Goal: Information Seeking & Learning: Learn about a topic

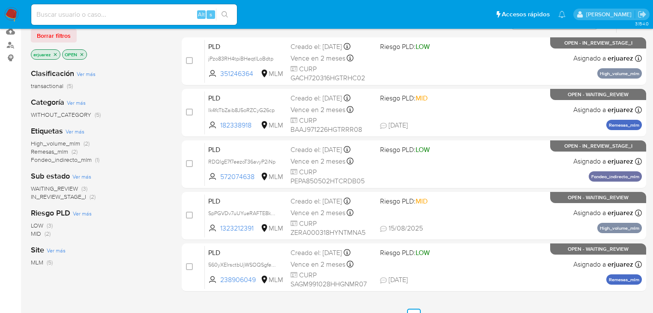
scroll to position [103, 0]
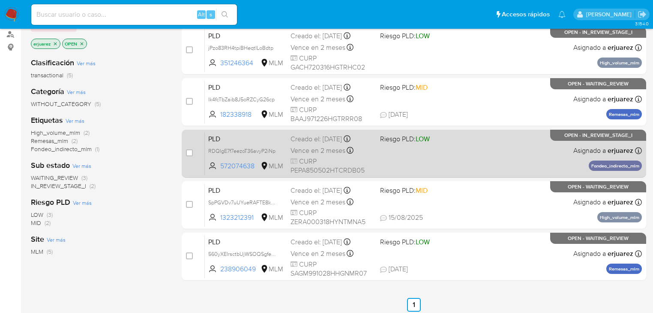
click at [413, 136] on span "Riesgo PLD: LOW" at bounding box center [405, 138] width 50 height 9
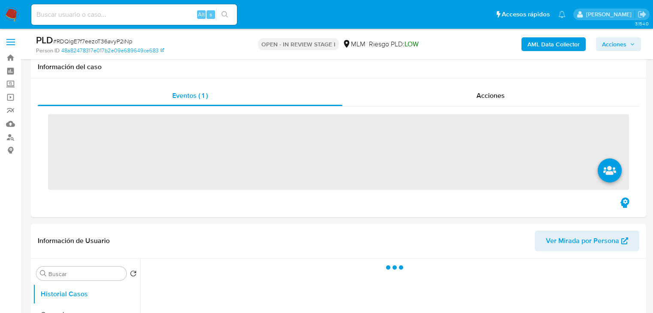
scroll to position [240, 0]
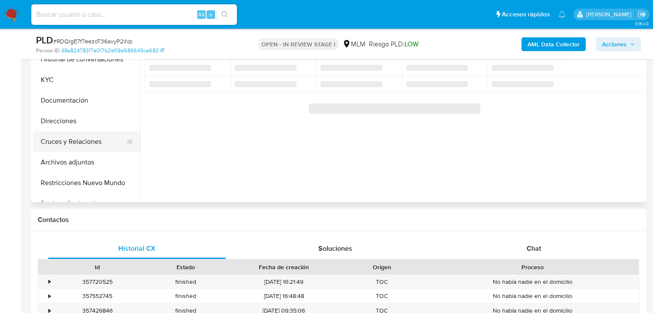
click at [74, 141] on button "Cruces y Relaciones" at bounding box center [83, 141] width 100 height 21
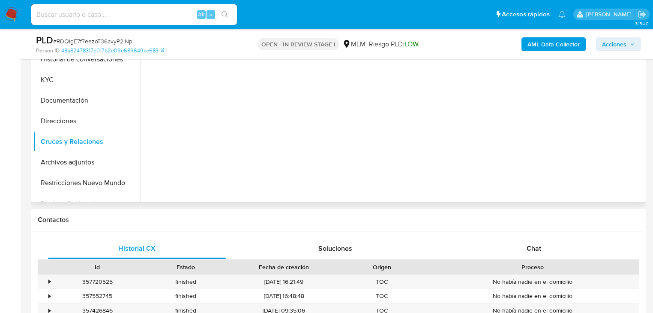
select select "10"
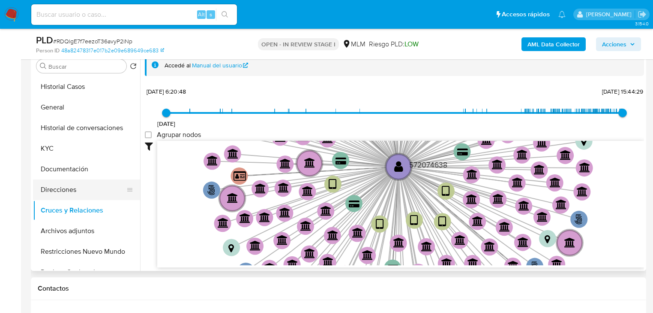
click at [75, 189] on button "Direcciones" at bounding box center [83, 189] width 100 height 21
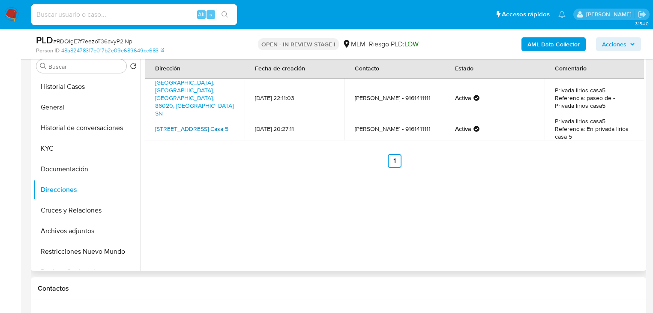
click at [177, 124] on link "Avenida Las Flores Casa 5, Villahermosa, Tabasco, 86027, Mexico Casa 5" at bounding box center [191, 128] width 73 height 9
click at [121, 22] on div "Alt s" at bounding box center [134, 14] width 206 height 21
click at [121, 19] on input at bounding box center [134, 14] width 206 height 11
paste input "523550905"
type input "523550905"
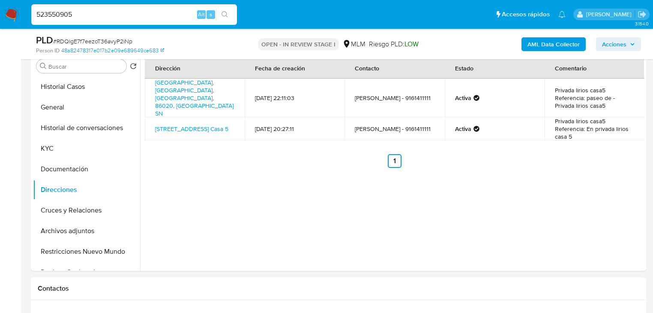
drag, startPoint x: 226, startPoint y: 12, endPoint x: 232, endPoint y: 12, distance: 5.1
click at [232, 12] on button "search-icon" at bounding box center [225, 15] width 18 height 12
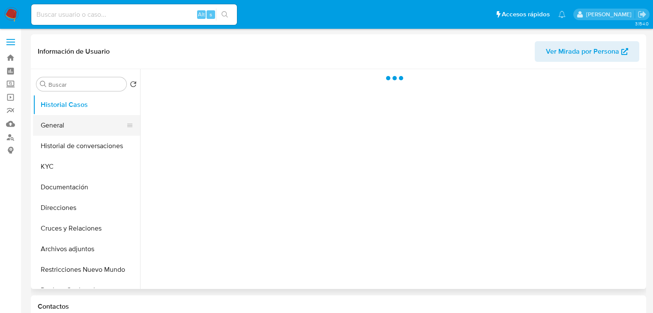
click at [53, 128] on button "General" at bounding box center [83, 125] width 100 height 21
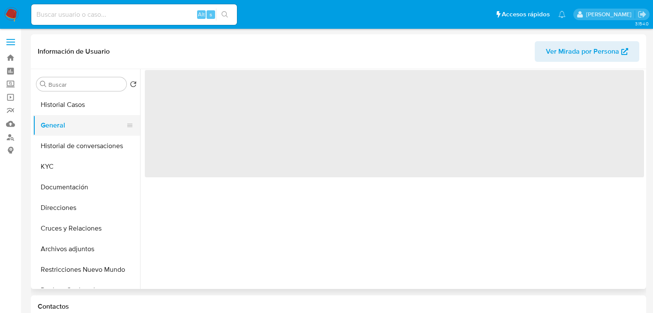
select select "10"
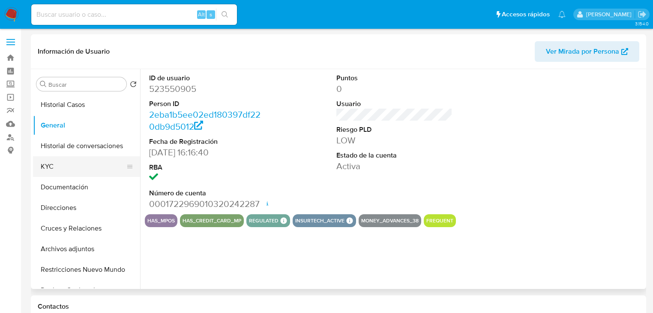
click at [64, 168] on button "KYC" at bounding box center [83, 166] width 100 height 21
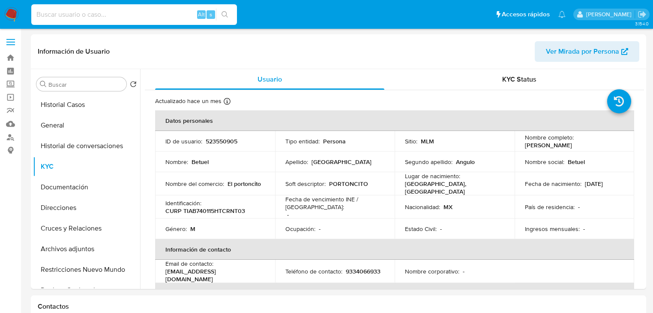
click at [98, 18] on input at bounding box center [134, 14] width 206 height 11
paste input "2268942723"
type input "2268942723"
click at [226, 17] on icon "search-icon" at bounding box center [225, 14] width 7 height 7
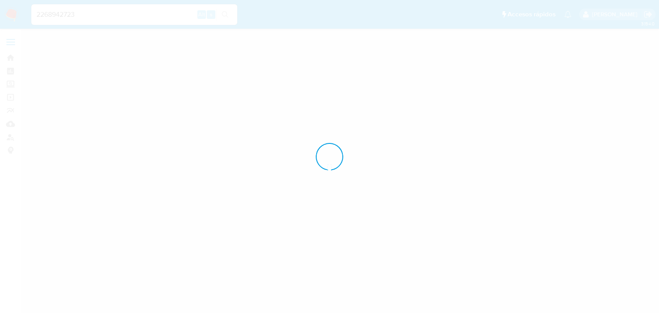
drag, startPoint x: 38, startPoint y: 13, endPoint x: 78, endPoint y: 33, distance: 44.5
click at [39, 13] on div at bounding box center [329, 156] width 659 height 313
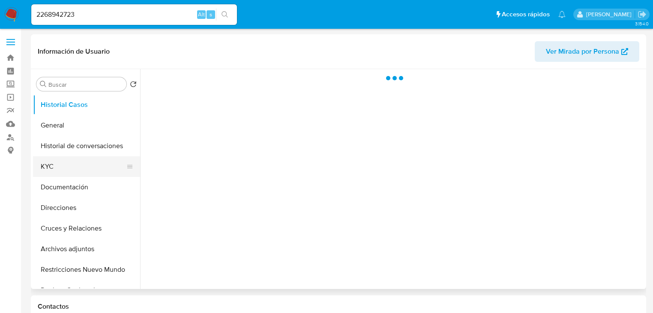
click at [42, 163] on button "KYC" at bounding box center [83, 166] width 100 height 21
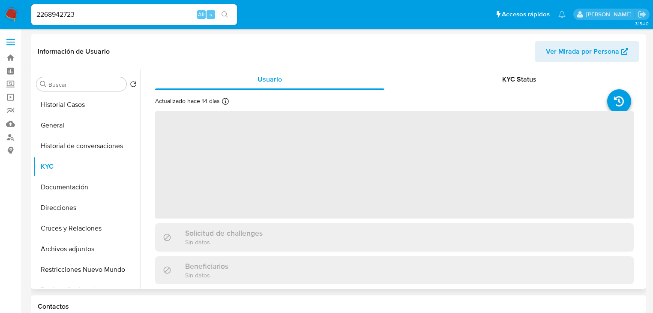
select select "10"
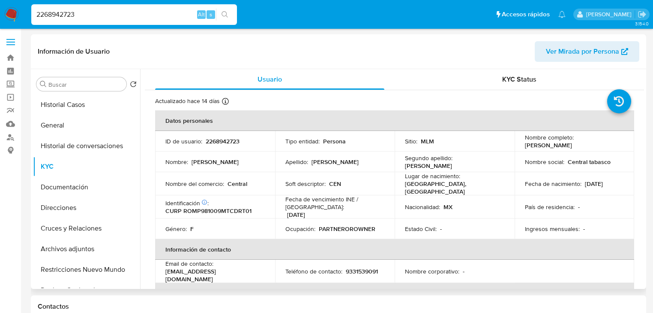
drag, startPoint x: 115, startPoint y: 13, endPoint x: 125, endPoint y: 46, distance: 35.0
paste input "160285261"
type input "2160285261"
click at [227, 9] on button "search-icon" at bounding box center [225, 15] width 18 height 12
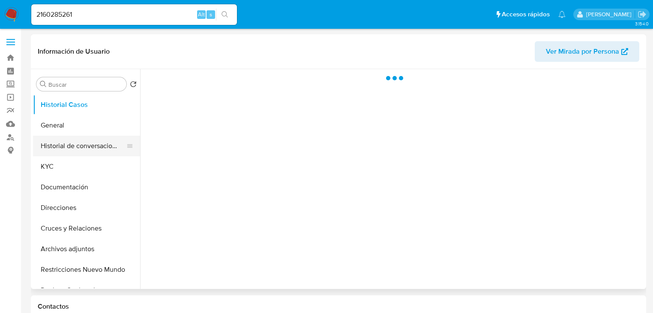
drag, startPoint x: 82, startPoint y: 124, endPoint x: 53, endPoint y: 154, distance: 41.8
click at [81, 124] on button "General" at bounding box center [86, 125] width 107 height 21
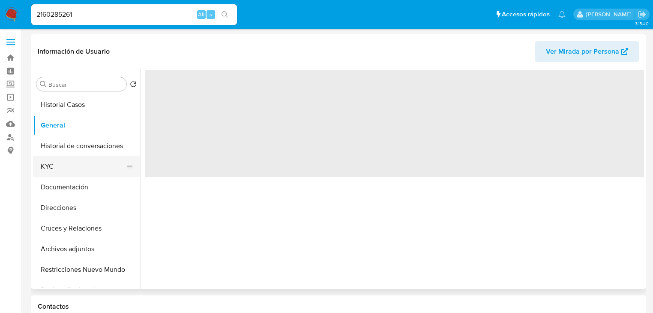
click at [53, 156] on ul "Historial Casos General Historial de conversaciones KYC Documentación Direccion…" at bounding box center [86, 190] width 107 height 193
drag, startPoint x: 58, startPoint y: 174, endPoint x: 72, endPoint y: 173, distance: 14.2
click at [59, 174] on button "KYC" at bounding box center [83, 166] width 100 height 21
select select "10"
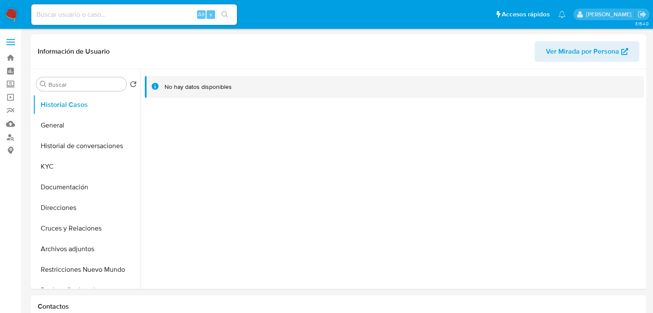
select select "10"
click at [82, 212] on button "Direcciones" at bounding box center [83, 207] width 100 height 21
click at [61, 204] on button "Direcciones" at bounding box center [83, 207] width 100 height 21
click at [10, 15] on img at bounding box center [11, 14] width 15 height 15
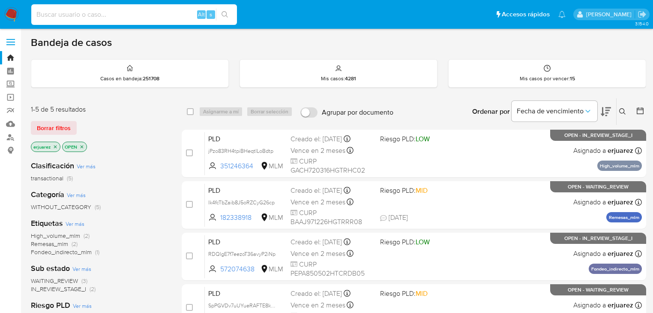
click at [115, 13] on input at bounding box center [134, 14] width 206 height 11
paste input "572074638"
type input "572074638"
click at [223, 10] on button "search-icon" at bounding box center [225, 15] width 18 height 12
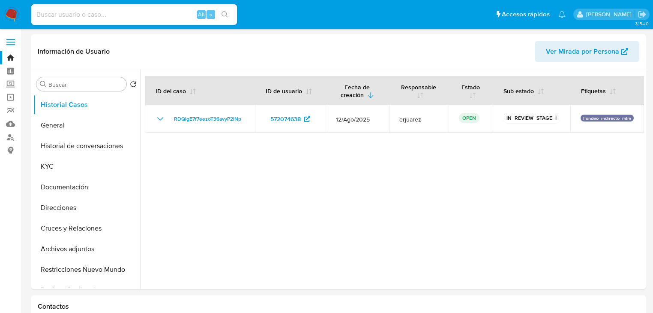
select select "10"
drag, startPoint x: 57, startPoint y: 17, endPoint x: 73, endPoint y: 18, distance: 16.3
click at [57, 18] on input at bounding box center [134, 14] width 206 height 11
paste input "109980872"
click at [35, 15] on input "109980872" at bounding box center [134, 14] width 206 height 11
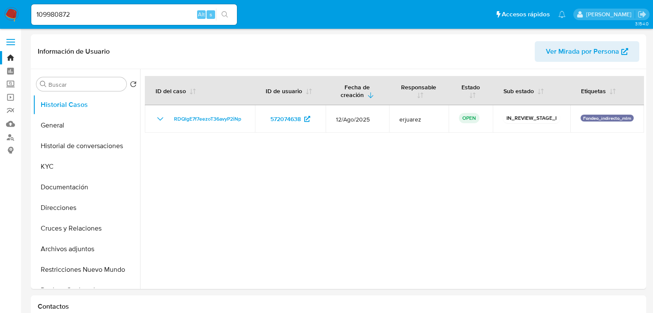
click at [224, 10] on button "search-icon" at bounding box center [225, 15] width 18 height 12
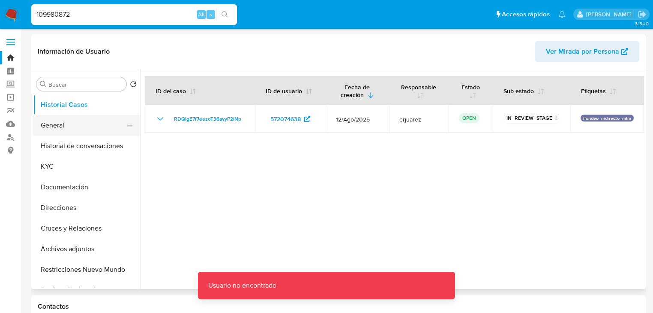
click at [73, 125] on button "General" at bounding box center [83, 125] width 100 height 21
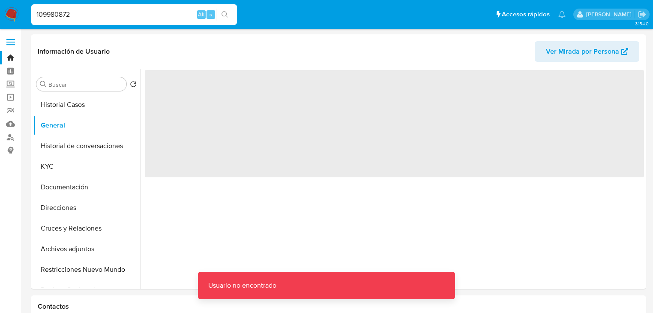
click at [99, 10] on input "109980872" at bounding box center [134, 14] width 206 height 11
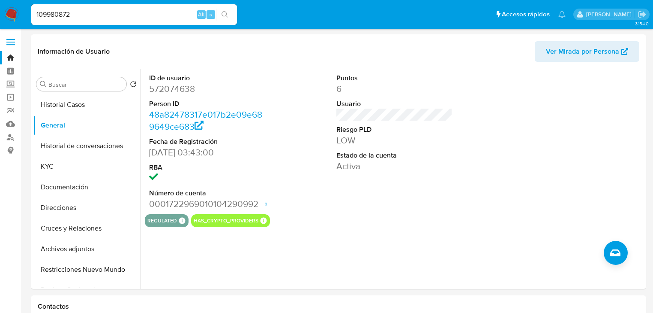
click at [77, 20] on input "109980872" at bounding box center [134, 14] width 206 height 11
type input "1099808721"
click at [228, 10] on button "search-icon" at bounding box center [225, 15] width 18 height 12
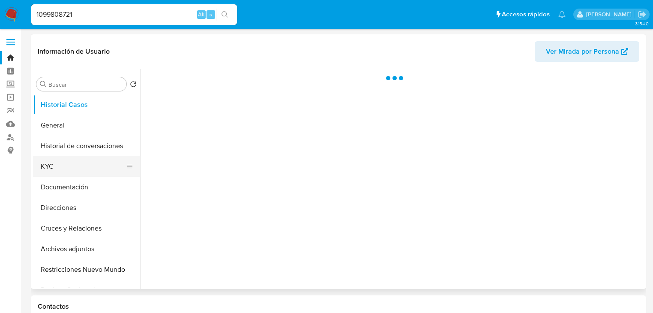
click at [64, 168] on button "KYC" at bounding box center [83, 166] width 100 height 21
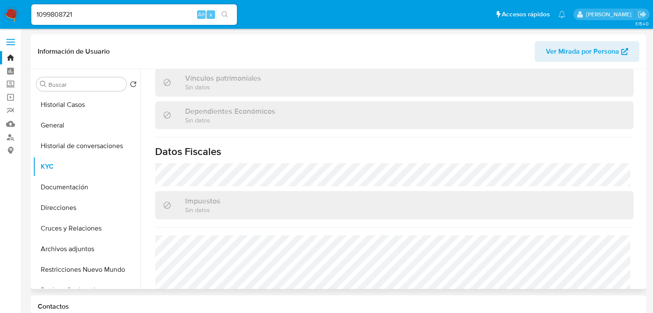
scroll to position [337, 0]
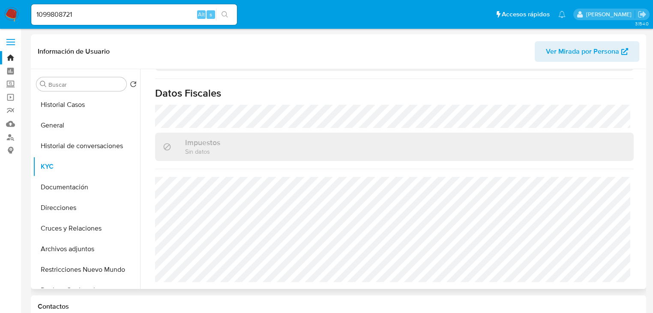
select select "10"
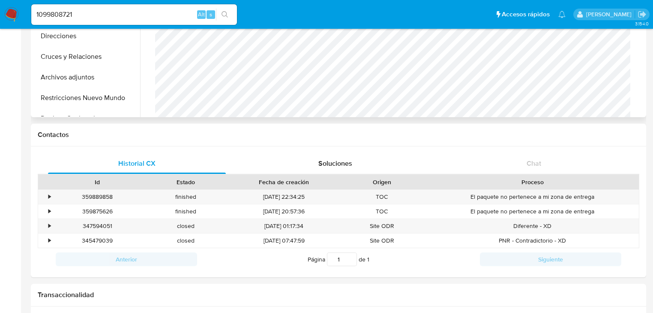
scroll to position [171, 0]
drag, startPoint x: 94, startPoint y: 15, endPoint x: -30, endPoint y: 12, distance: 124.8
paste input "253172450"
type input "1253172450"
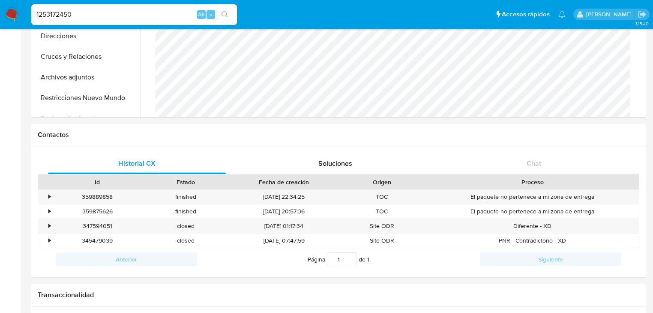
click at [228, 9] on button "search-icon" at bounding box center [225, 15] width 18 height 12
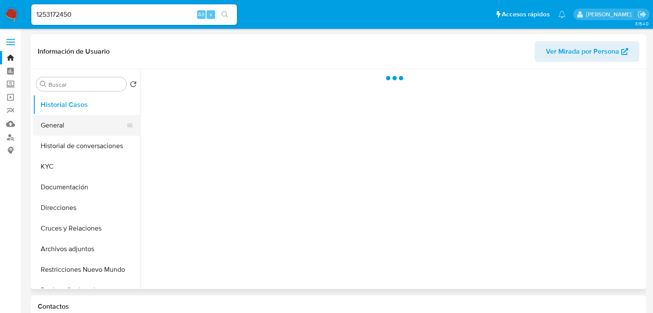
click at [72, 128] on button "General" at bounding box center [83, 125] width 100 height 21
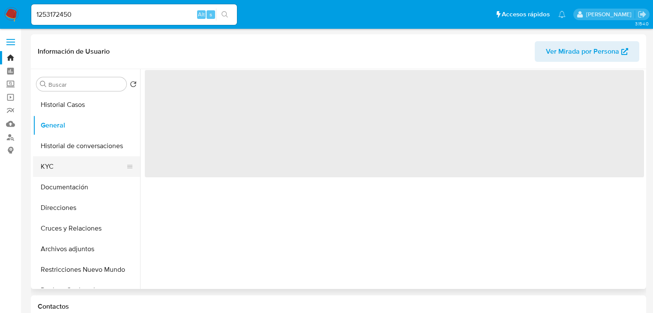
click at [56, 168] on button "KYC" at bounding box center [83, 166] width 100 height 21
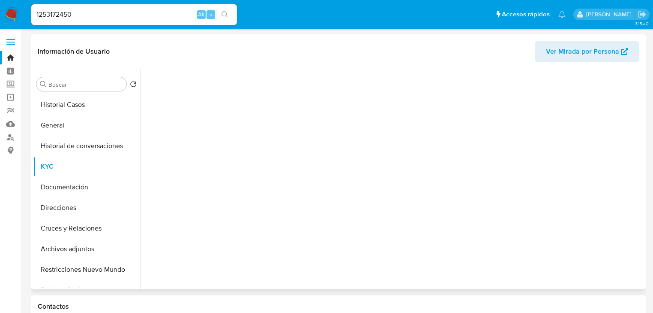
select select "10"
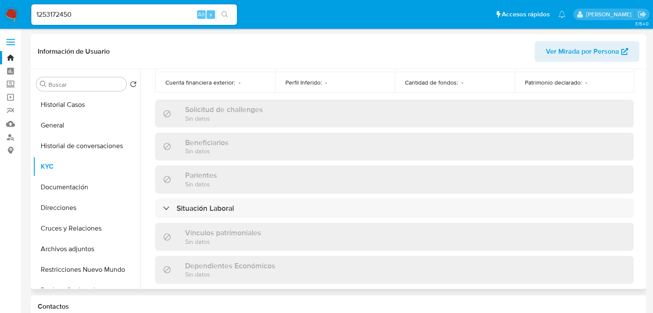
scroll to position [542, 0]
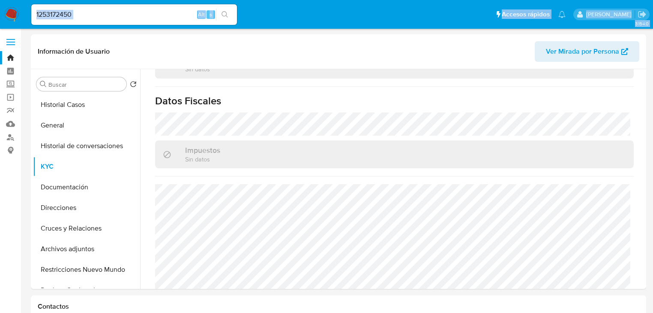
drag, startPoint x: 100, startPoint y: 21, endPoint x: -56, endPoint y: 18, distance: 155.7
click at [81, 18] on input "1253172450" at bounding box center [134, 14] width 206 height 11
drag, startPoint x: 82, startPoint y: 15, endPoint x: 20, endPoint y: 9, distance: 62.5
click at [20, 9] on nav "Pausado Ver notificaciones 1253172450 Alt s Accesos rápidos Presiona las siguie…" at bounding box center [326, 14] width 653 height 29
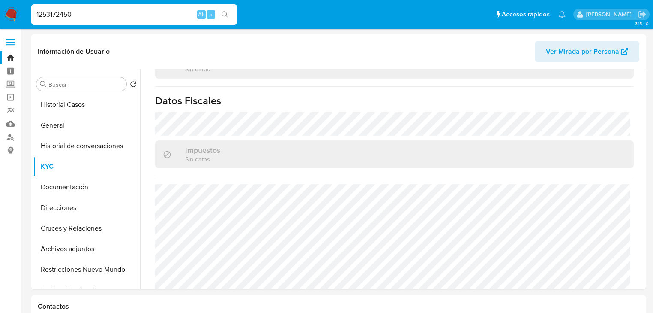
paste input "2268942723"
type input "2268942723"
click at [220, 15] on button "search-icon" at bounding box center [225, 15] width 18 height 12
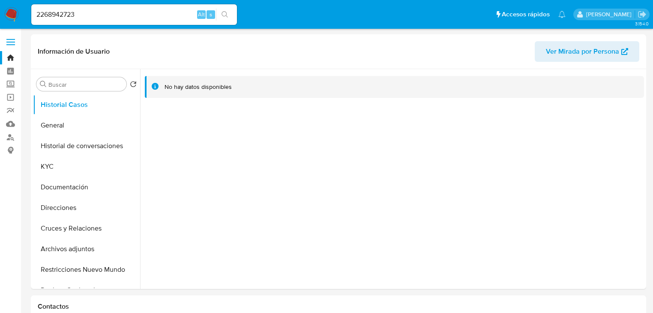
select select "10"
drag, startPoint x: 11, startPoint y: 84, endPoint x: 19, endPoint y: 83, distance: 8.2
click at [11, 84] on label "Screening" at bounding box center [51, 84] width 102 height 13
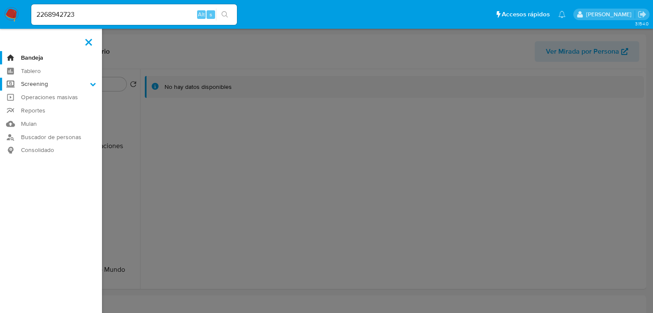
click at [0, 0] on input "Screening" at bounding box center [0, 0] width 0 height 0
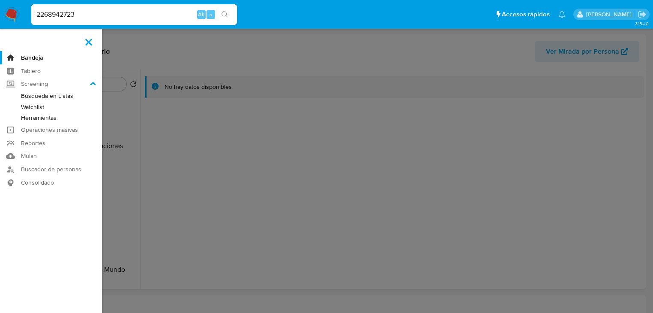
click at [50, 114] on link "Herramientas" at bounding box center [51, 117] width 102 height 11
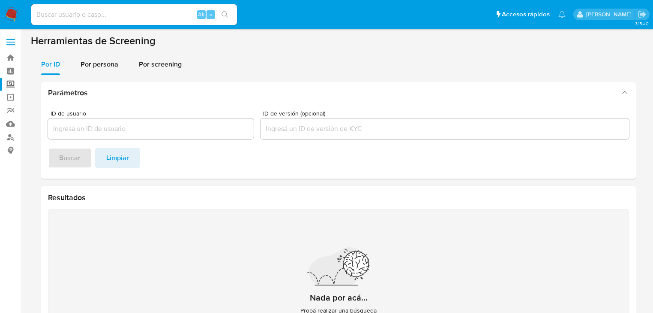
drag, startPoint x: 108, startPoint y: 62, endPoint x: 94, endPoint y: 77, distance: 20.3
click at [105, 66] on span "Por persona" at bounding box center [100, 64] width 38 height 10
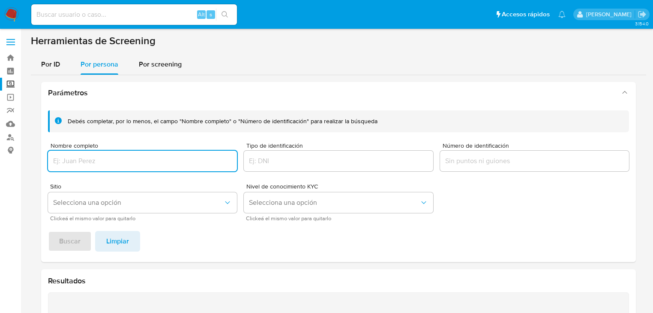
drag, startPoint x: 82, startPoint y: 157, endPoint x: 83, endPoint y: 162, distance: 5.6
click at [83, 162] on input "Nombre completo" at bounding box center [142, 160] width 189 height 11
click at [83, 163] on input "Nombre completo" at bounding box center [142, 160] width 189 height 11
click at [72, 249] on span "Buscar" at bounding box center [69, 241] width 21 height 19
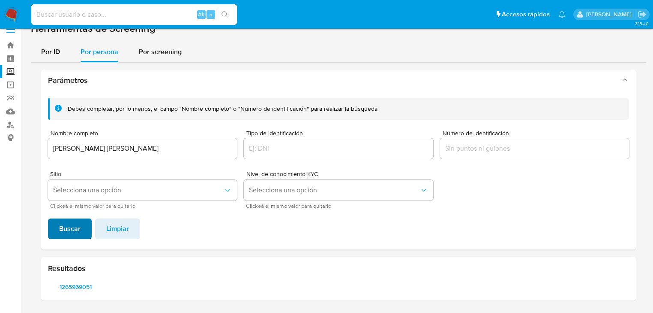
scroll to position [12, 0]
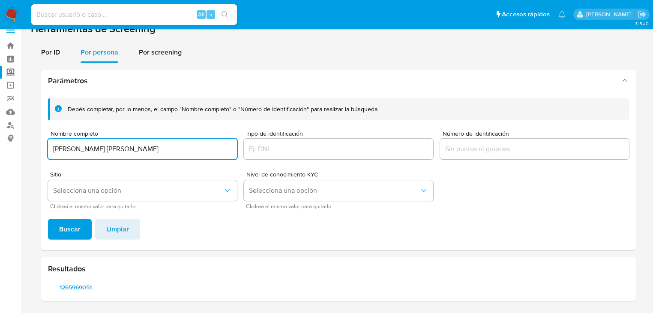
drag, startPoint x: 88, startPoint y: 143, endPoint x: 59, endPoint y: 156, distance: 31.3
click at [53, 141] on div "JUDITH YANETH LAZARO RODRIGUEZ" at bounding box center [142, 148] width 189 height 21
paste button "submit"
type input "LILY LOPEZ LEON"
click at [69, 230] on span "Buscar" at bounding box center [69, 229] width 21 height 19
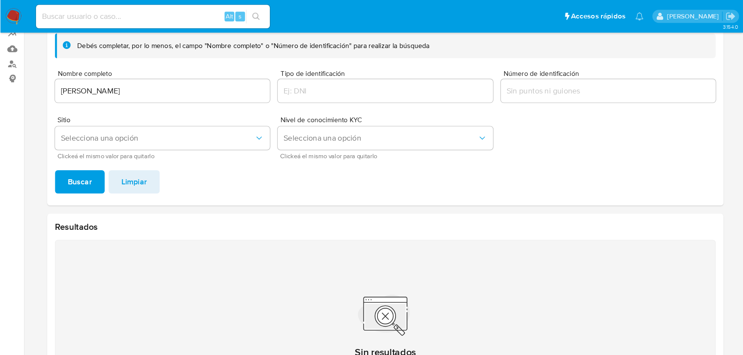
scroll to position [81, 0]
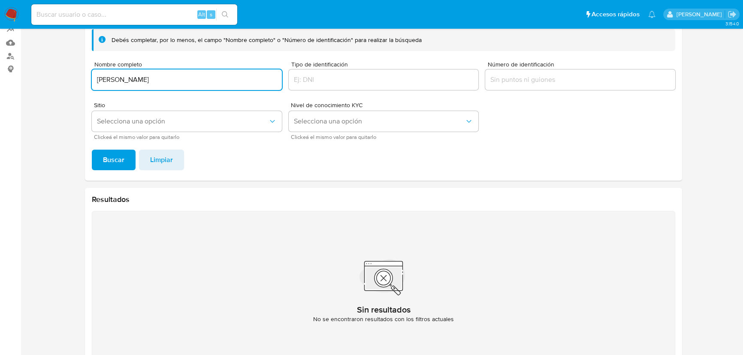
drag, startPoint x: 151, startPoint y: 75, endPoint x: 87, endPoint y: 95, distance: 66.3
click at [77, 75] on div "Parámetros Debés completar, por lo menos, el campo "Nombre completo" o "Número …" at bounding box center [383, 184] width 617 height 381
click at [117, 164] on span "Buscar" at bounding box center [113, 159] width 21 height 19
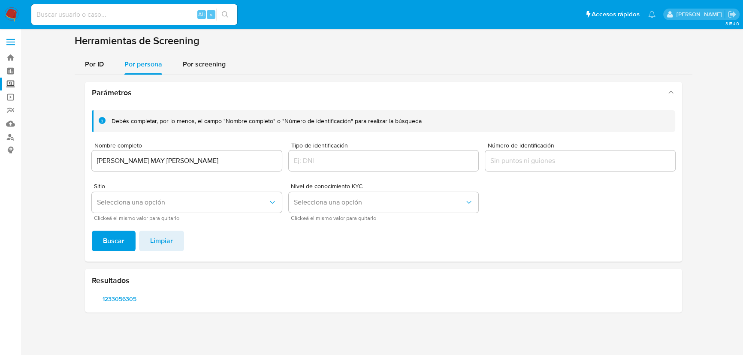
scroll to position [0, 0]
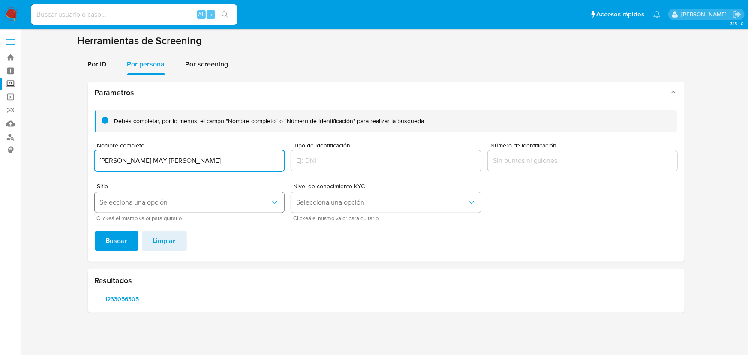
drag, startPoint x: 241, startPoint y: 162, endPoint x: 127, endPoint y: 196, distance: 119.0
click at [76, 162] on section at bounding box center [386, 176] width 710 height 285
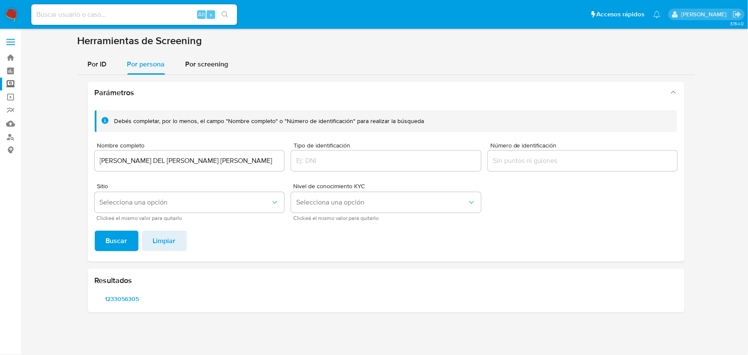
click at [122, 241] on span "Buscar" at bounding box center [116, 241] width 21 height 19
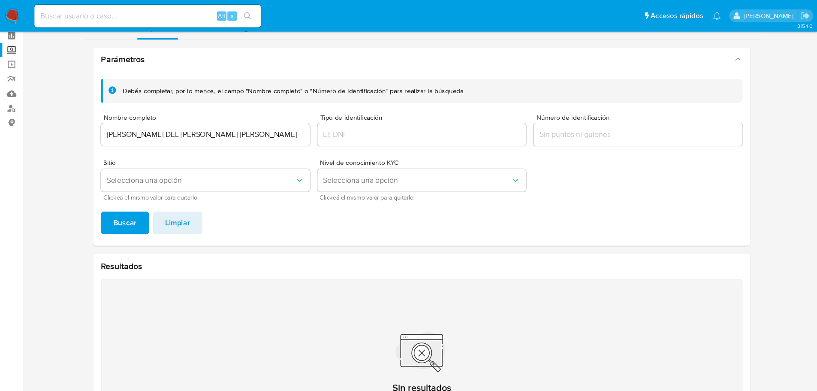
scroll to position [39, 0]
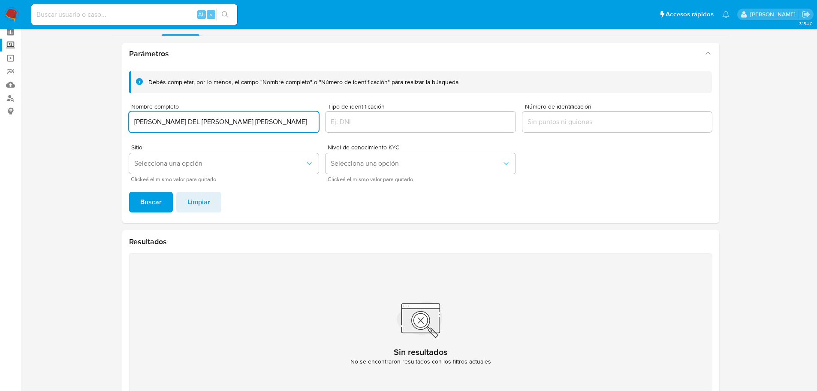
drag, startPoint x: 247, startPoint y: 117, endPoint x: 42, endPoint y: 117, distance: 204.1
click at [42, 117] on section at bounding box center [420, 205] width 779 height 421
click at [129, 192] on button "Buscar" at bounding box center [151, 202] width 44 height 21
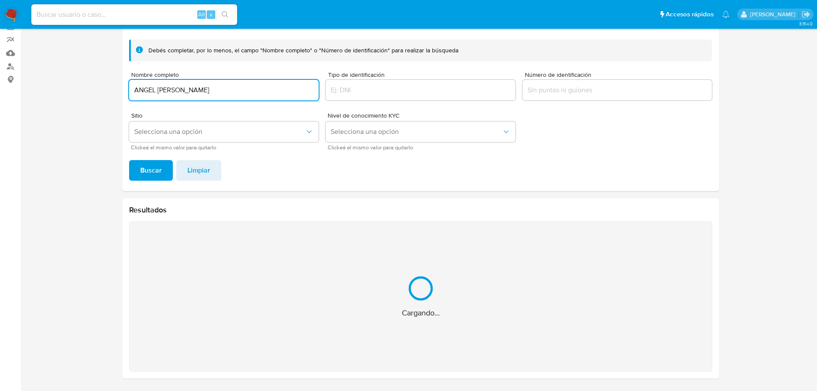
scroll to position [0, 0]
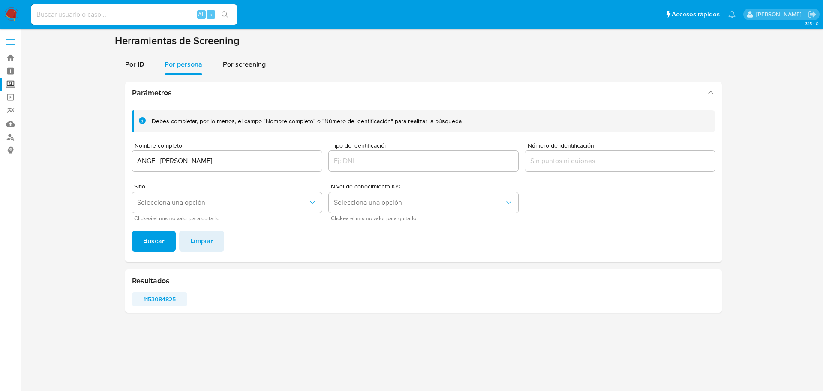
click at [165, 301] on span "1153084825" at bounding box center [159, 299] width 43 height 12
drag, startPoint x: 224, startPoint y: 165, endPoint x: 183, endPoint y: 163, distance: 41.6
click at [183, 163] on input "ANGEL JAVIER RICARDEZ" at bounding box center [227, 160] width 190 height 11
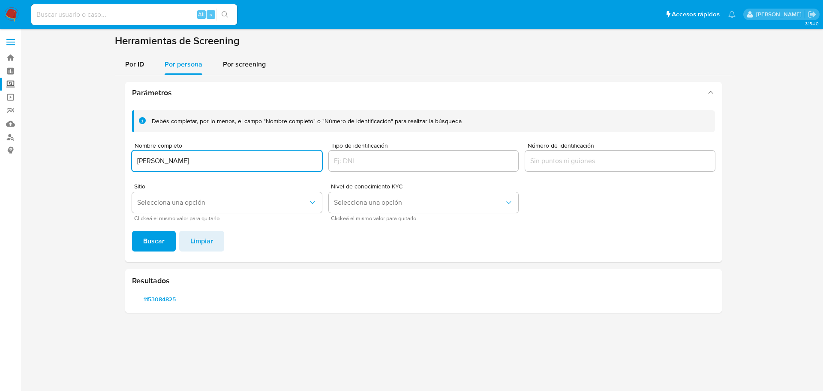
type input "ANGEL JAVIER RODRIGUEZ CHAPUZ"
click at [132, 231] on button "Buscar" at bounding box center [154, 241] width 44 height 21
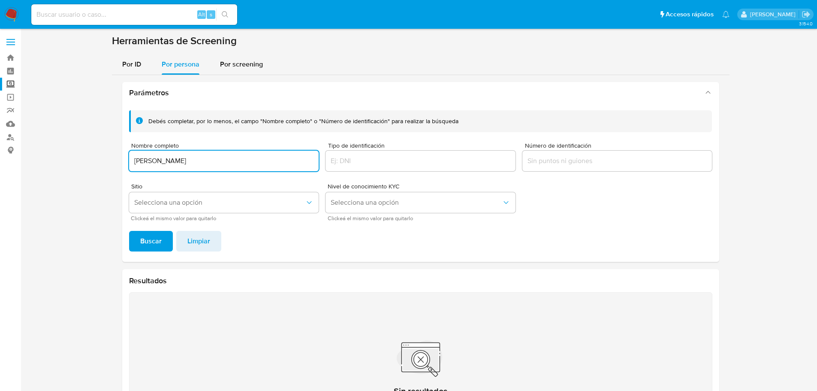
drag, startPoint x: 252, startPoint y: 161, endPoint x: 25, endPoint y: 149, distance: 227.6
click at [26, 149] on main "3.154.0" at bounding box center [408, 230] width 817 height 461
type input "EFRAIN DARVELIO VARGAS ALEJANDRO"
click at [138, 238] on button "Buscar" at bounding box center [151, 241] width 44 height 21
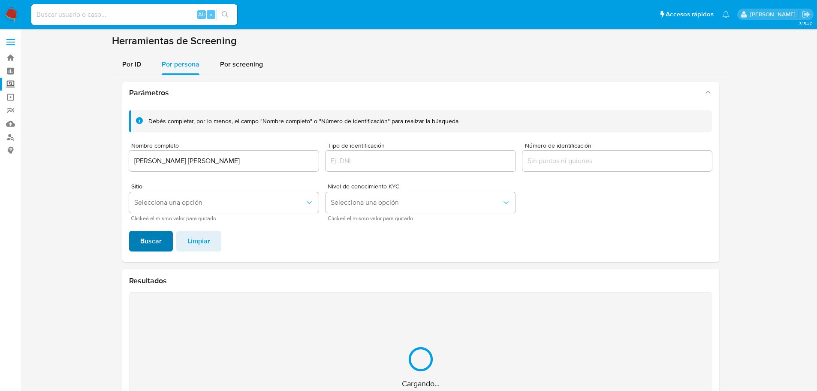
scroll to position [71, 0]
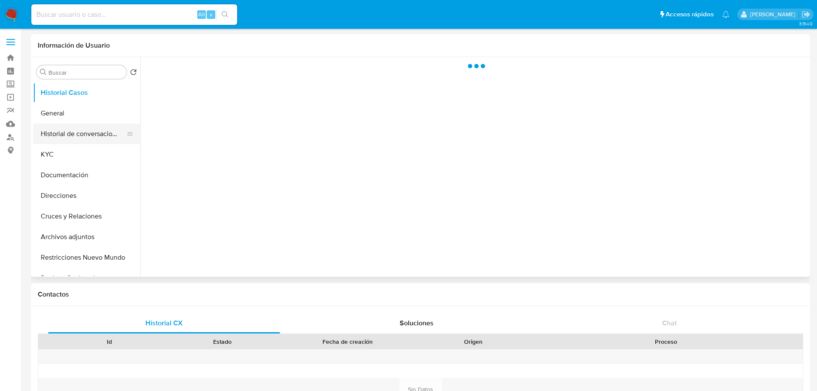
drag, startPoint x: 54, startPoint y: 112, endPoint x: 134, endPoint y: 124, distance: 81.1
click at [54, 110] on button "General" at bounding box center [86, 113] width 107 height 21
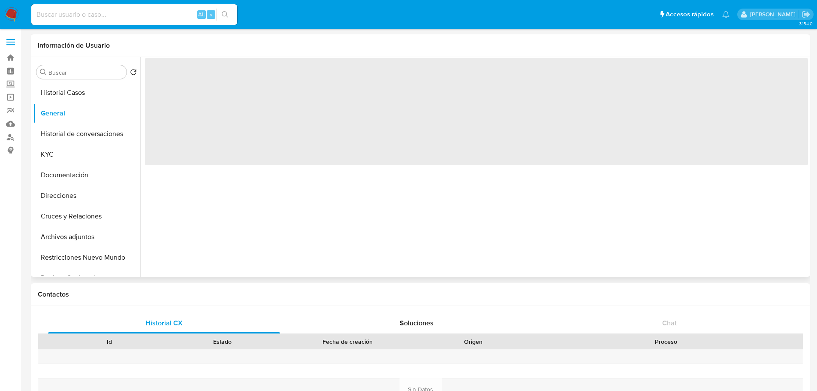
select select "10"
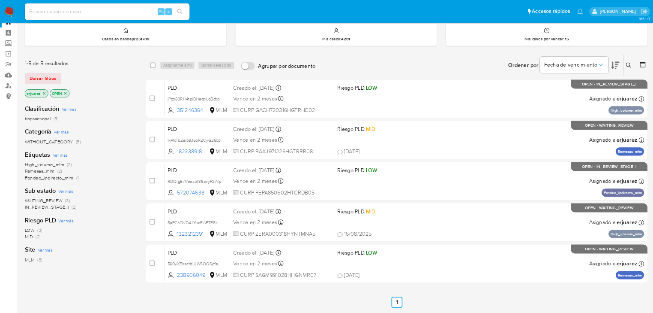
scroll to position [43, 0]
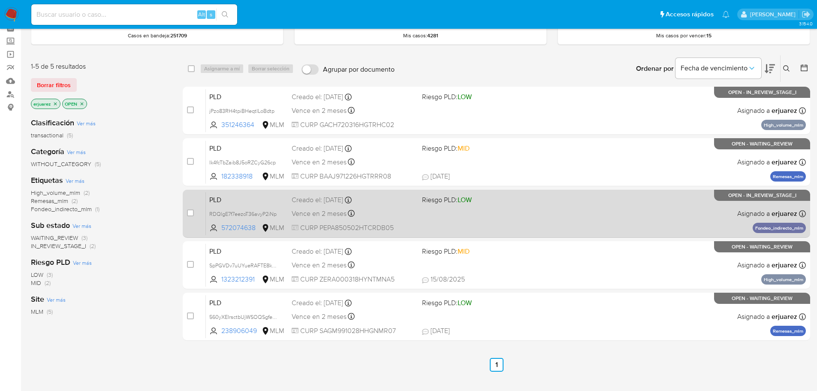
click at [580, 210] on div "PLD RDQlgE7f7eezoT36avyP2iNp 572074638 MLM Riesgo PLD: LOW Creado el: [DATE] Cr…" at bounding box center [506, 213] width 600 height 43
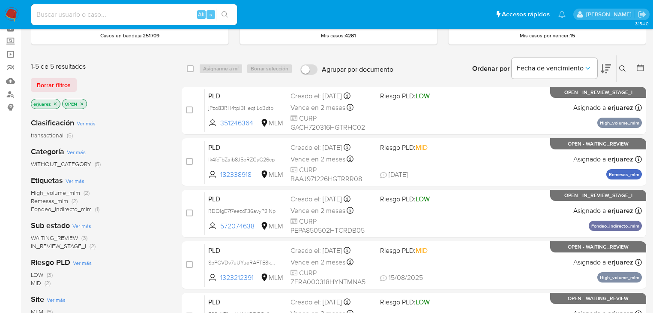
click at [10, 14] on img at bounding box center [11, 14] width 15 height 15
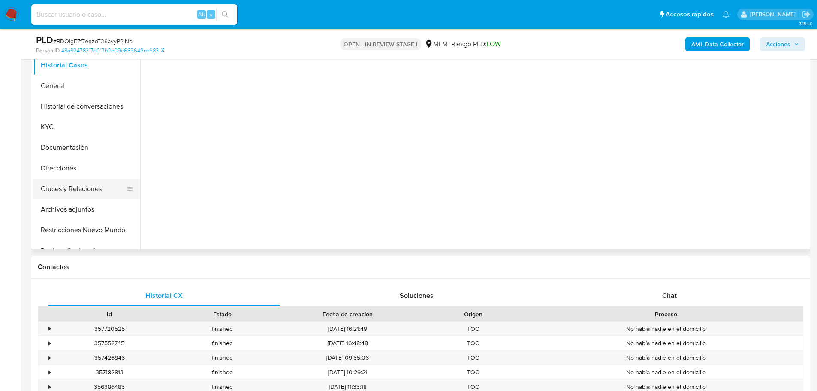
scroll to position [171, 0]
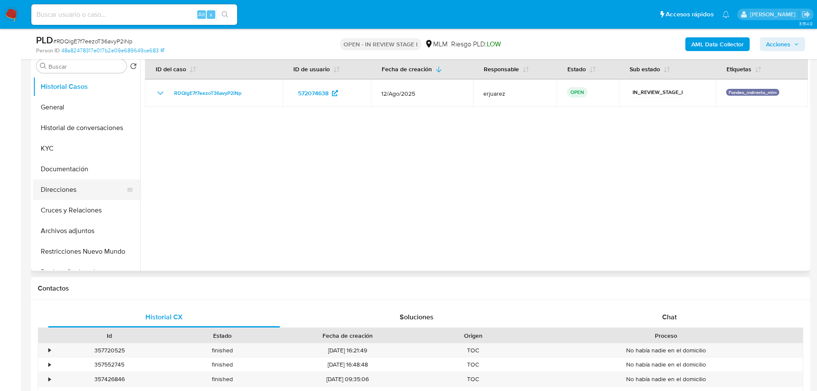
drag, startPoint x: 57, startPoint y: 224, endPoint x: 79, endPoint y: 192, distance: 38.6
click at [57, 224] on button "Archivos adjuntos" at bounding box center [86, 230] width 107 height 21
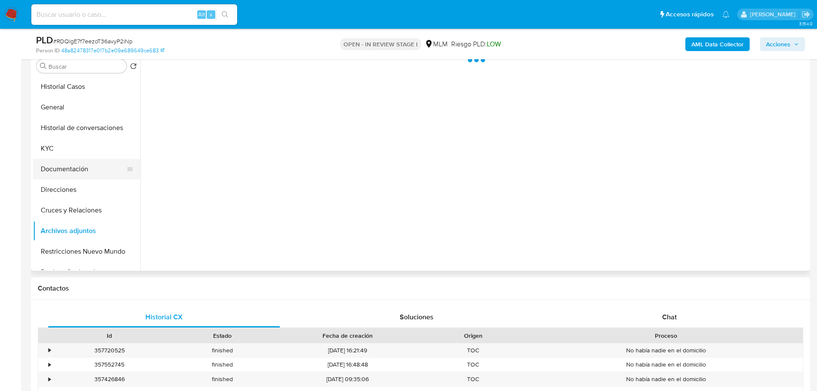
click at [82, 177] on button "Documentación" at bounding box center [83, 169] width 100 height 21
click at [73, 187] on button "Direcciones" at bounding box center [83, 189] width 100 height 21
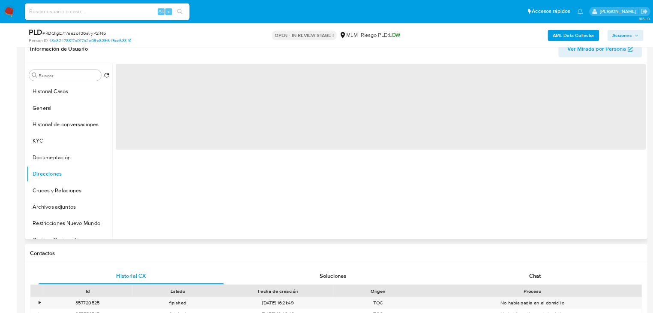
scroll to position [129, 0]
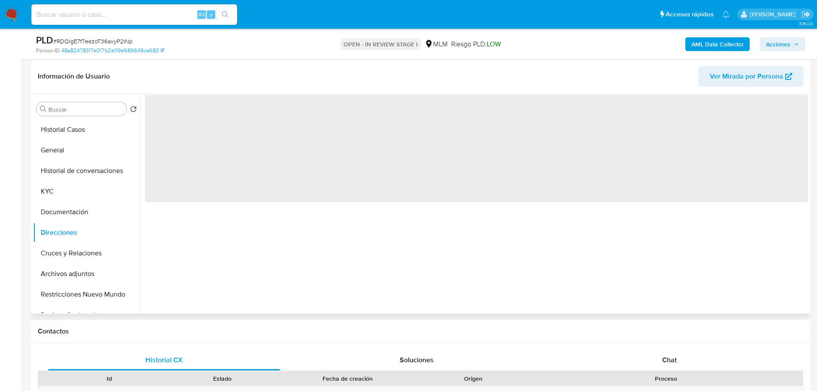
select select "10"
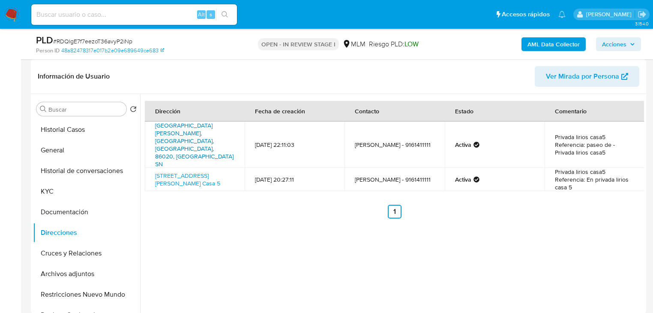
click at [202, 129] on link "[GEOGRAPHIC_DATA][PERSON_NAME], [GEOGRAPHIC_DATA], [GEOGRAPHIC_DATA], 86020, [G…" at bounding box center [194, 144] width 78 height 47
drag, startPoint x: 154, startPoint y: 146, endPoint x: 226, endPoint y: 166, distance: 74.7
click at [226, 168] on td "Avenida Las Flores Casa 5, Villahermosa, Tabasco, 86027, Mexico Casa 5" at bounding box center [195, 179] width 100 height 23
copy link "Avenida Las Flores Casa 5, Villahermosa, Tabasco, 86027, Mexico Casa 5"
click at [615, 43] on span "Acciones" at bounding box center [614, 44] width 24 height 14
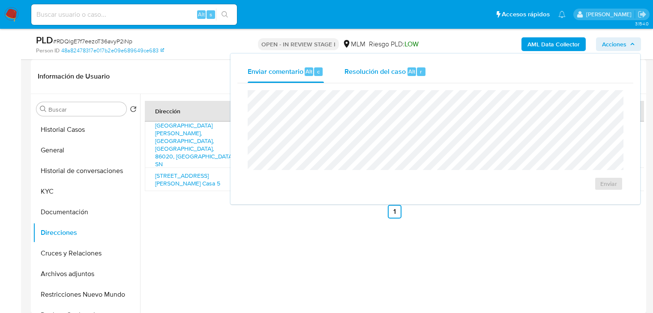
drag, startPoint x: 364, startPoint y: 69, endPoint x: 360, endPoint y: 81, distance: 12.3
click at [364, 72] on span "Resolución del caso" at bounding box center [375, 71] width 61 height 10
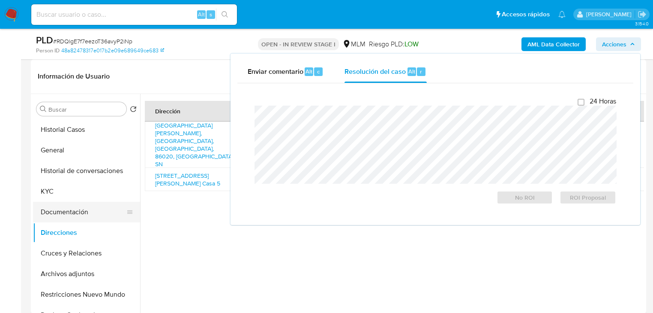
drag, startPoint x: 75, startPoint y: 215, endPoint x: 135, endPoint y: 210, distance: 60.6
click at [75, 215] on button "Documentación" at bounding box center [83, 212] width 100 height 21
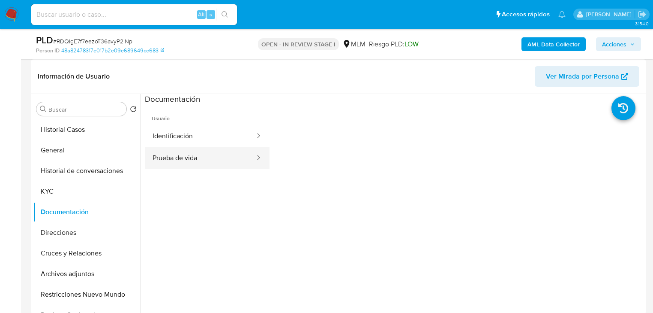
click at [187, 161] on button "Prueba de vida" at bounding box center [200, 158] width 111 height 22
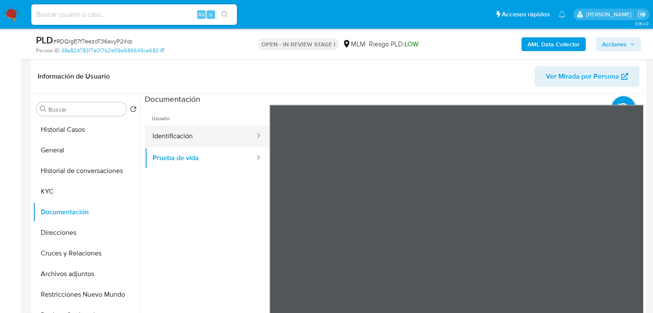
click at [206, 137] on button "Identificación" at bounding box center [200, 136] width 111 height 22
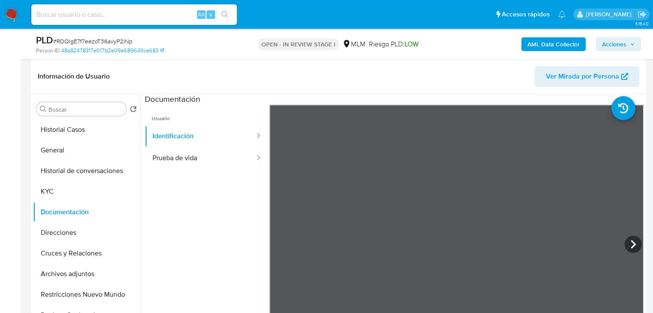
click at [193, 163] on button "Prueba de vida" at bounding box center [200, 158] width 111 height 22
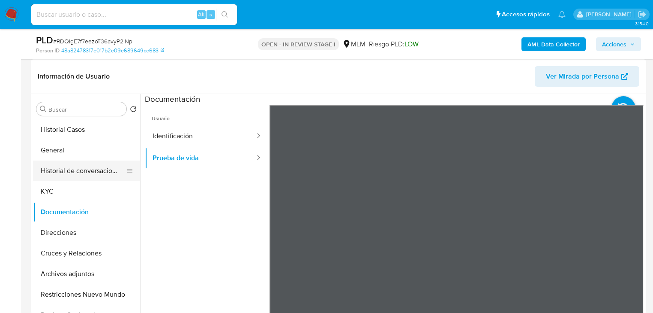
drag, startPoint x: 62, startPoint y: 144, endPoint x: 67, endPoint y: 164, distance: 19.9
click at [63, 146] on button "General" at bounding box center [86, 150] width 107 height 21
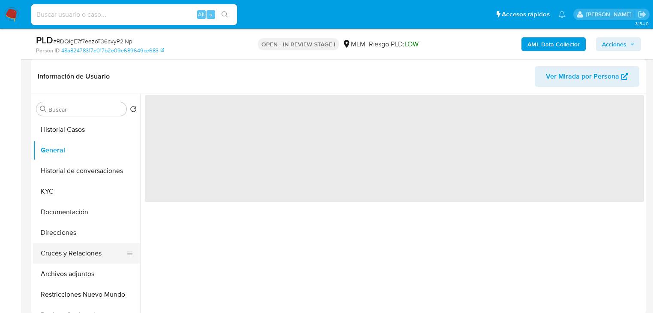
click at [56, 253] on button "Cruces y Relaciones" at bounding box center [83, 253] width 100 height 21
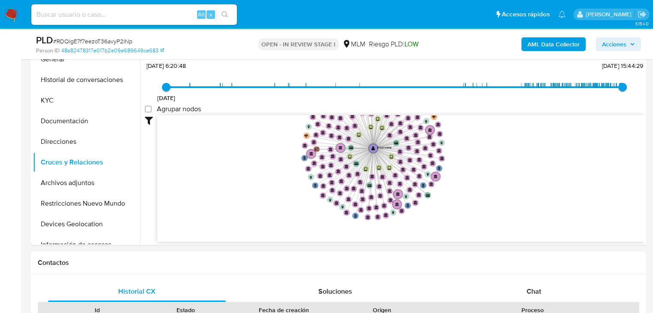
scroll to position [34, 0]
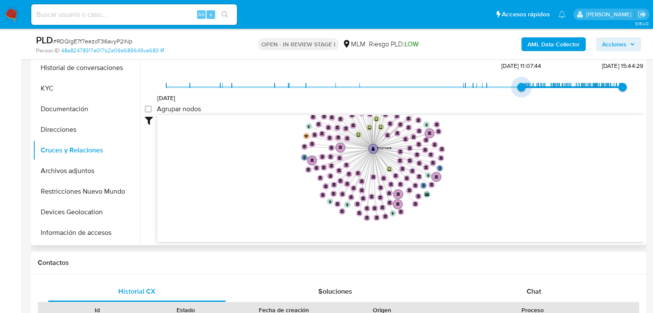
drag, startPoint x: 166, startPoint y: 86, endPoint x: 520, endPoint y: 90, distance: 353.3
click at [520, 90] on span "27/9/2024, 11:07:44" at bounding box center [521, 87] width 9 height 9
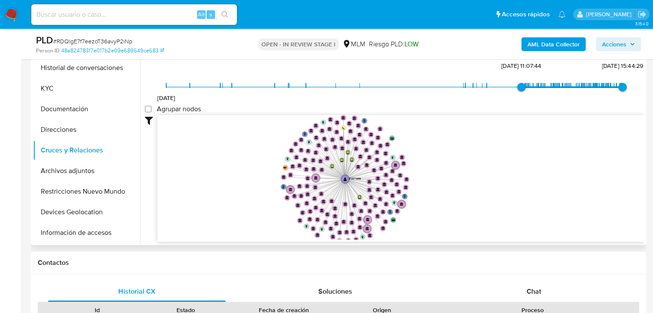
drag, startPoint x: 505, startPoint y: 159, endPoint x: 463, endPoint y: 188, distance: 50.5
click at [463, 188] on icon "phone-9fb354b9b61823c7fa43b8fde6107209  phone-e291f1cf115b728d6cf8b2fbd11cd015…" at bounding box center [400, 177] width 487 height 124
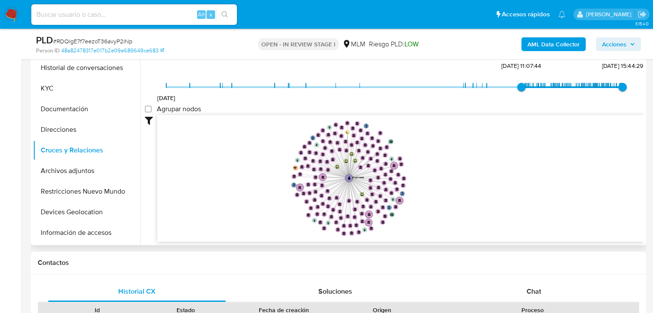
drag, startPoint x: 460, startPoint y: 187, endPoint x: 452, endPoint y: 185, distance: 8.7
click at [452, 185] on icon "phone-9fb354b9b61823c7fa43b8fde6107209  phone-e291f1cf115b728d6cf8b2fbd11cd015…" at bounding box center [400, 177] width 487 height 124
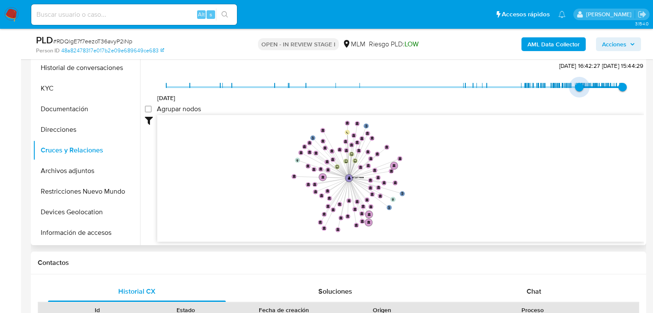
type input "1743460948000"
drag, startPoint x: 520, startPoint y: 83, endPoint x: 577, endPoint y: 90, distance: 56.5
click at [577, 90] on span "31/3/2025, 16:42:28" at bounding box center [579, 87] width 9 height 9
drag, startPoint x: 80, startPoint y: 213, endPoint x: 151, endPoint y: 168, distance: 84.3
click at [80, 213] on button "Devices Geolocation" at bounding box center [86, 212] width 107 height 21
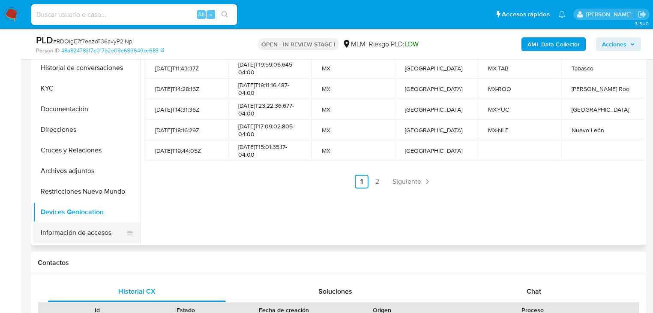
click at [63, 233] on button "Información de accesos" at bounding box center [83, 232] width 100 height 21
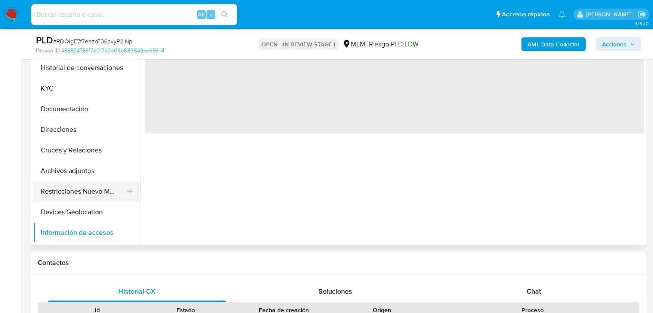
click at [89, 190] on button "Restricciones Nuevo Mundo" at bounding box center [83, 191] width 100 height 21
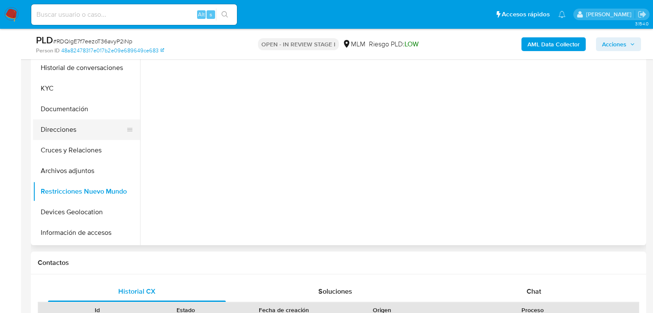
click at [81, 134] on button "Direcciones" at bounding box center [83, 129] width 100 height 21
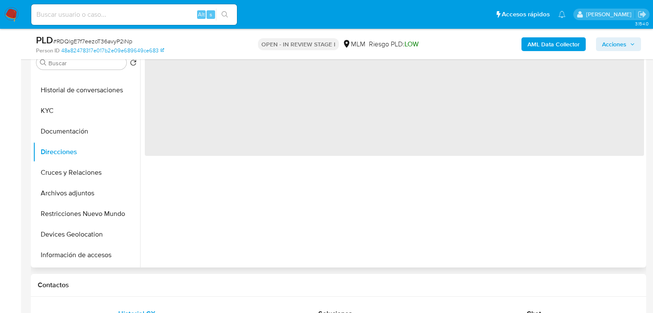
scroll to position [163, 0]
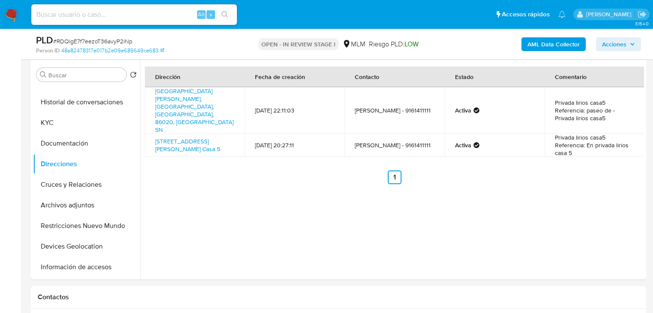
drag, startPoint x: 286, startPoint y: 171, endPoint x: 245, endPoint y: 6, distance: 170.1
click at [286, 169] on div "Dirección Fecha de creación Contacto Estado Comentario Calle Paseo De Las Flore…" at bounding box center [392, 170] width 504 height 220
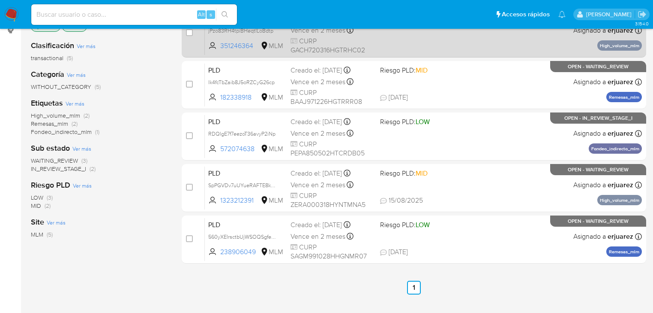
scroll to position [137, 0]
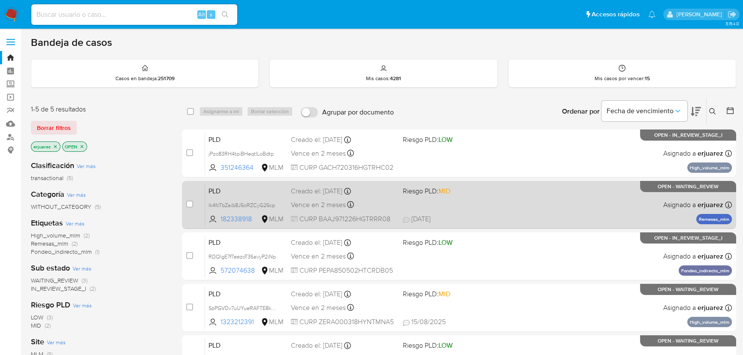
scroll to position [78, 0]
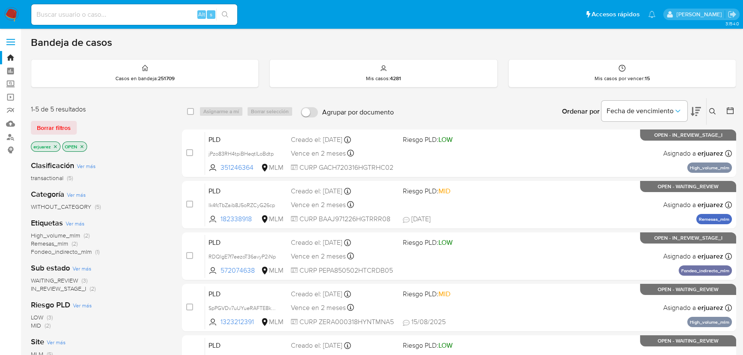
click at [53, 146] on icon "close-filter" at bounding box center [55, 146] width 5 height 5
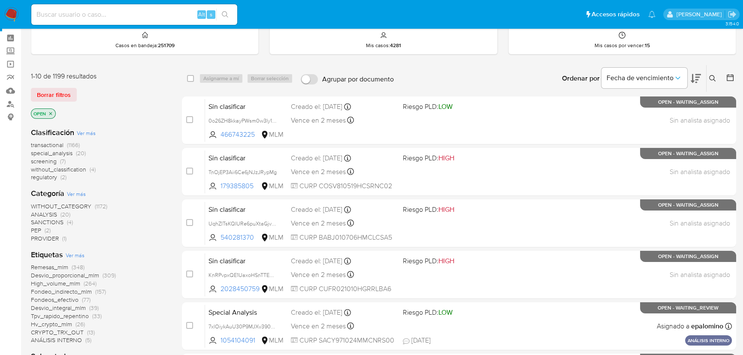
scroll to position [78, 0]
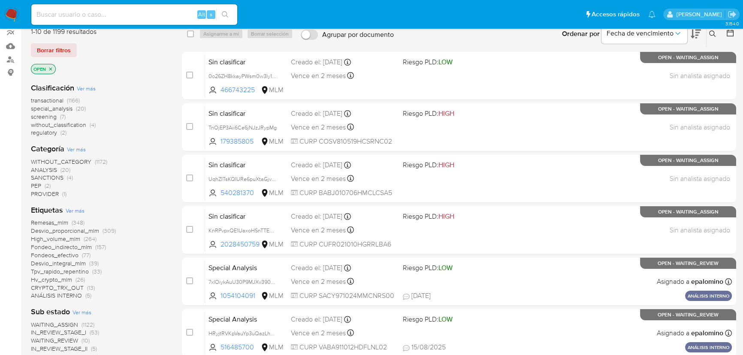
click at [710, 33] on icon at bounding box center [712, 33] width 7 height 7
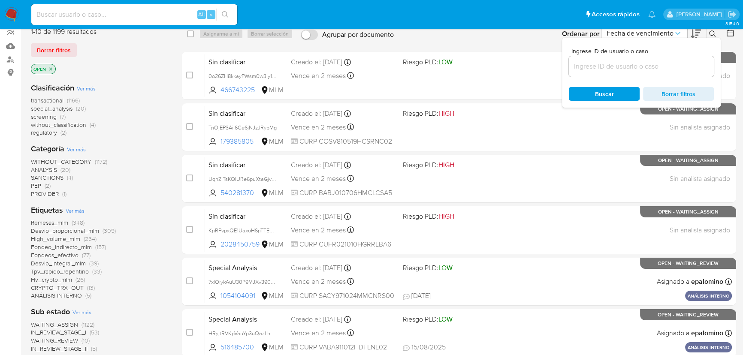
click at [600, 61] on input at bounding box center [641, 66] width 145 height 11
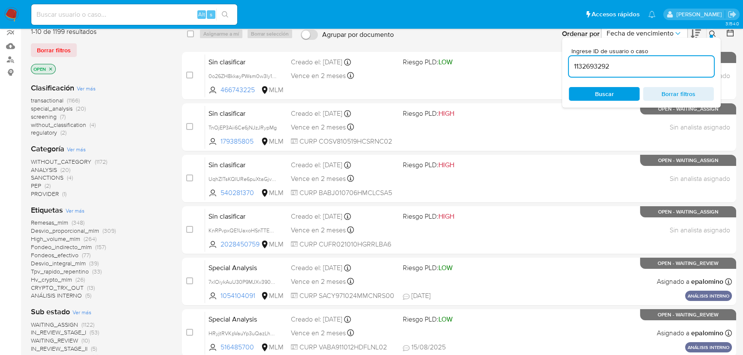
type input "1132693292"
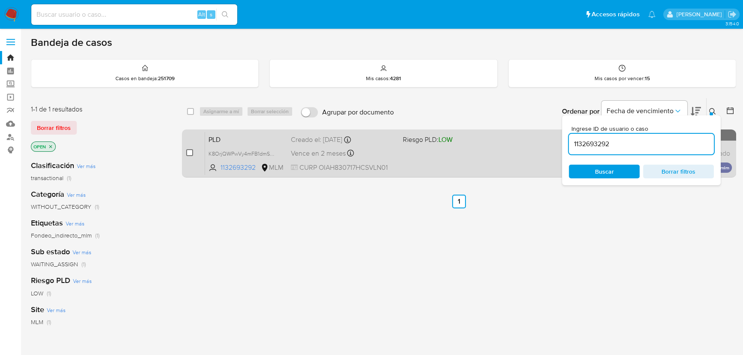
click at [188, 150] on input "checkbox" at bounding box center [189, 152] width 7 height 7
checkbox input "true"
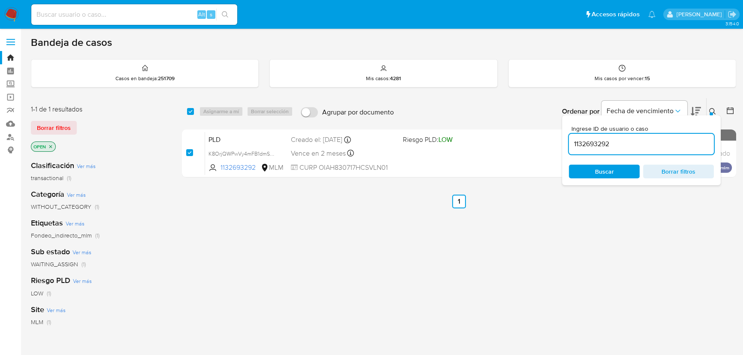
checkbox input "true"
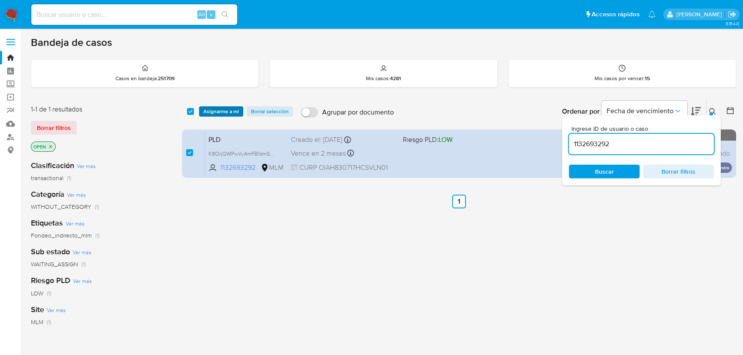
click at [211, 109] on span "Asignarme a mí" at bounding box center [221, 111] width 36 height 9
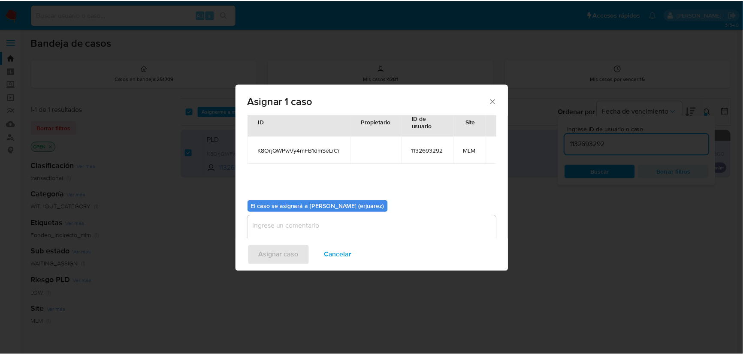
scroll to position [44, 0]
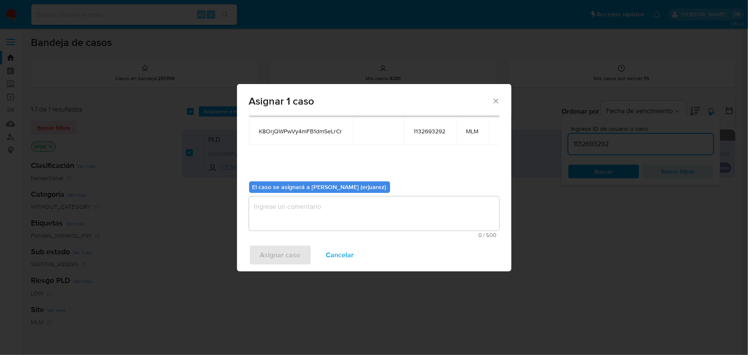
click at [285, 219] on textarea "assign-modal" at bounding box center [374, 213] width 250 height 34
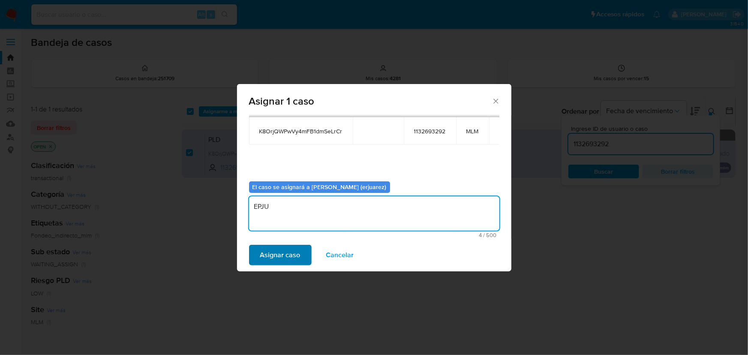
type textarea "EPJU"
click at [274, 248] on span "Asignar caso" at bounding box center [280, 255] width 40 height 19
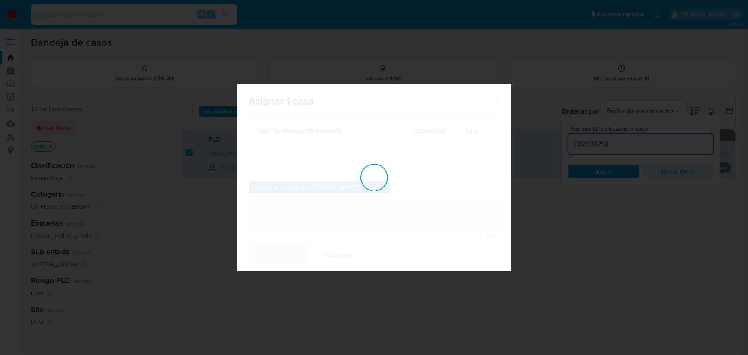
checkbox input "false"
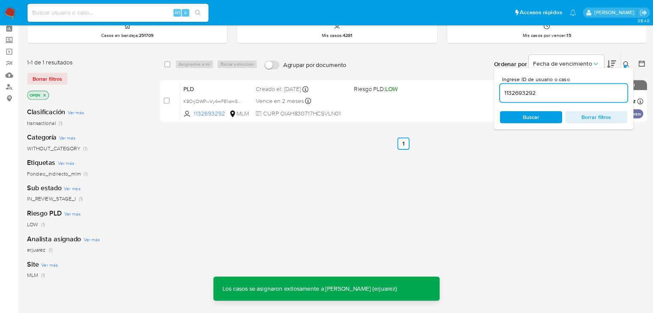
scroll to position [39, 0]
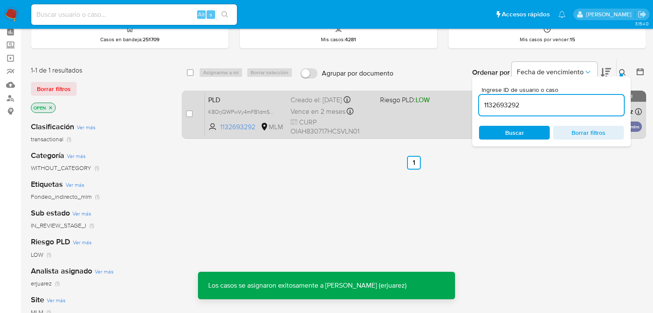
click at [446, 106] on div "PLD K8OrjQWPwVy4mFB1dmSeLrCr 1132693292 MLM Riesgo PLD: LOW Creado el: 12/08/20…" at bounding box center [423, 114] width 437 height 43
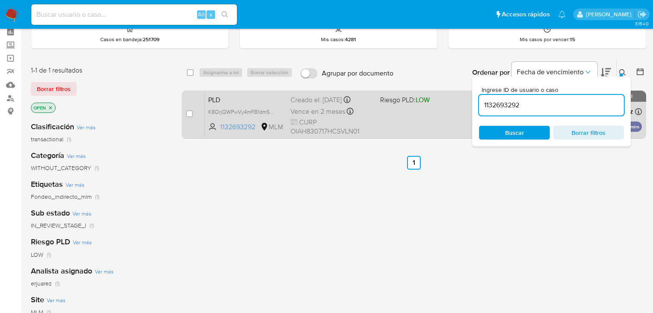
click at [336, 126] on span "CURP OIAH830717HCSVLN01" at bounding box center [332, 126] width 83 height 18
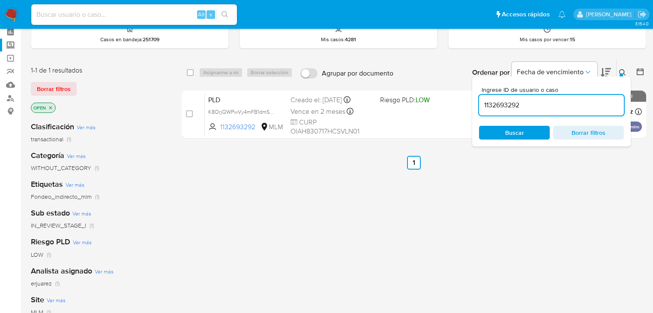
click at [12, 41] on label "Screening" at bounding box center [51, 45] width 102 height 13
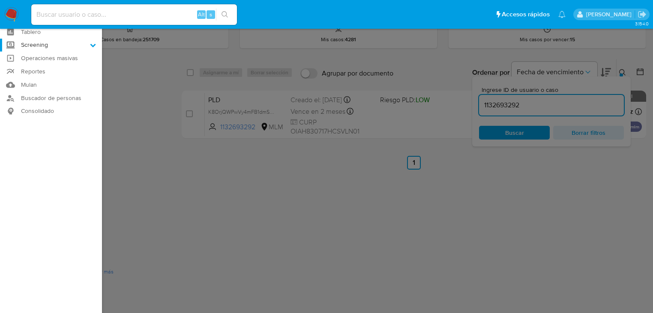
click at [0, 0] on input "Screening" at bounding box center [0, 0] width 0 height 0
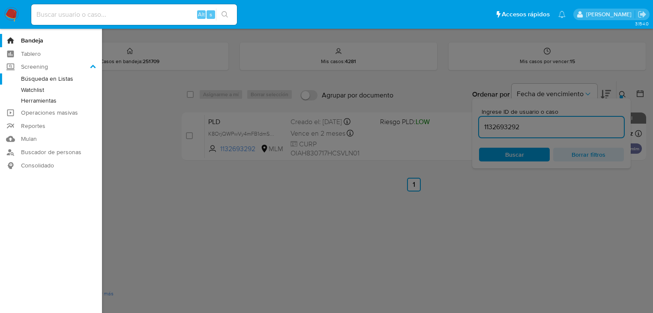
scroll to position [5, 0]
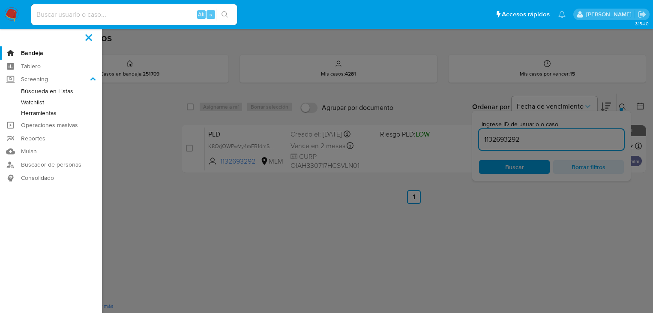
click at [34, 115] on link "Herramientas" at bounding box center [51, 113] width 102 height 11
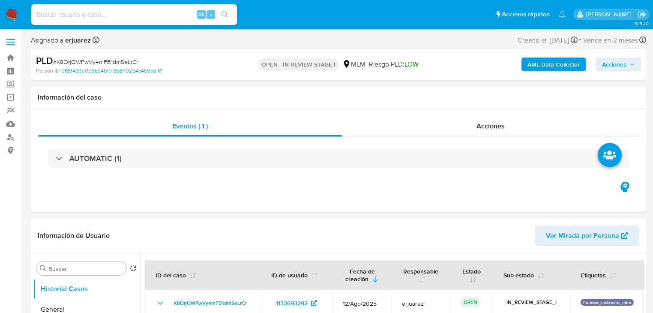
select select "10"
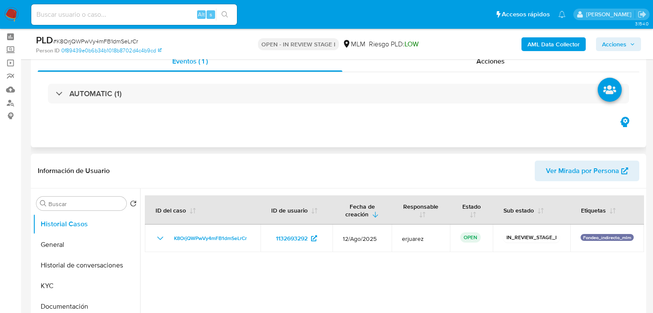
scroll to position [137, 0]
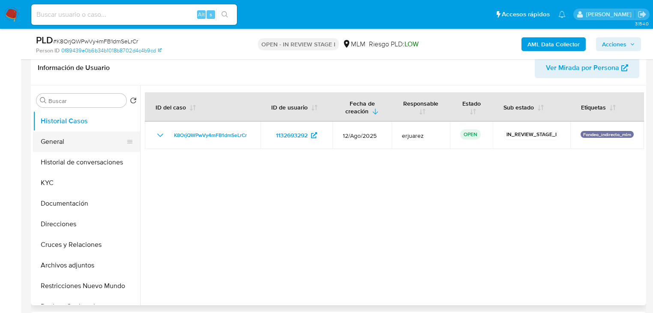
click at [62, 149] on button "General" at bounding box center [83, 141] width 100 height 21
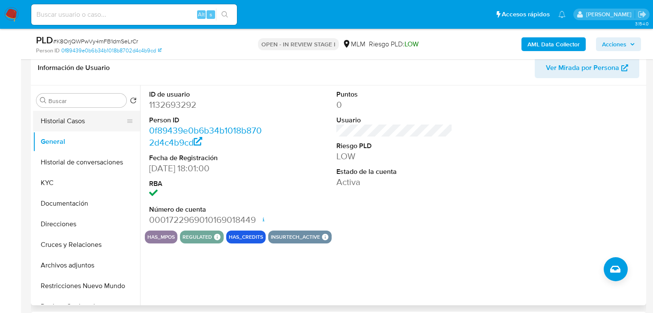
click at [63, 123] on button "Historial Casos" at bounding box center [83, 121] width 100 height 21
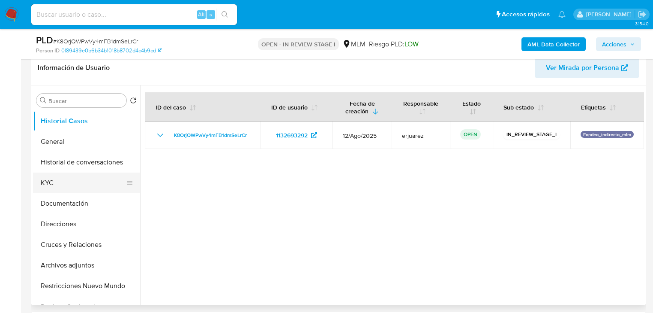
click at [62, 184] on button "KYC" at bounding box center [83, 182] width 100 height 21
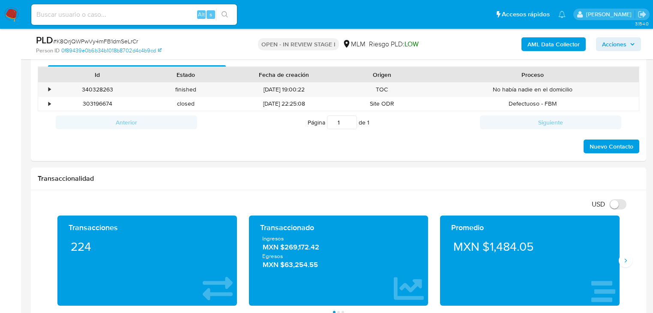
scroll to position [514, 0]
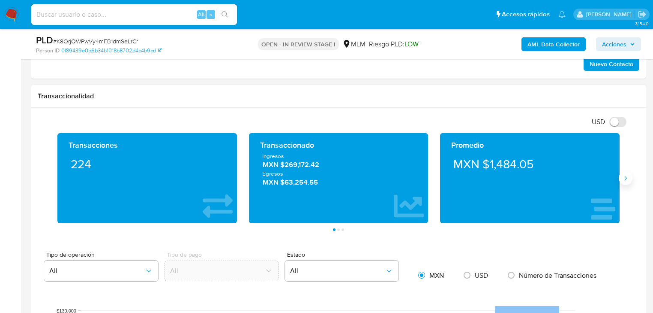
click at [626, 175] on icon "Siguiente" at bounding box center [626, 177] width 7 height 7
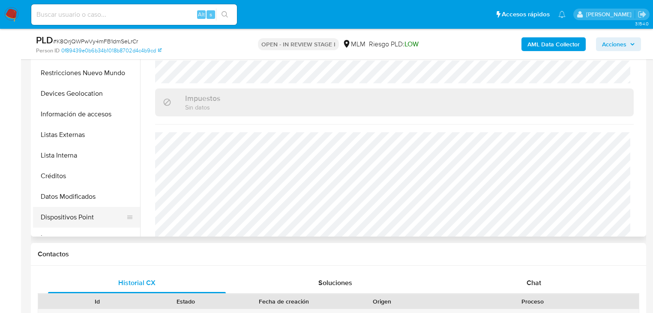
scroll to position [103, 0]
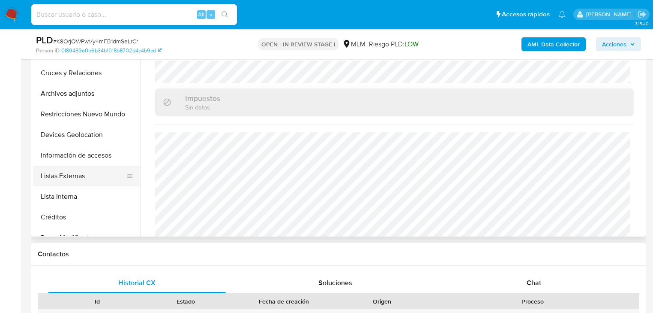
click at [90, 174] on button "Listas Externas" at bounding box center [83, 175] width 100 height 21
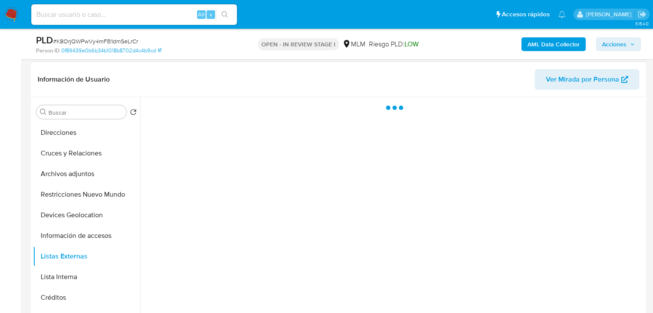
scroll to position [137, 0]
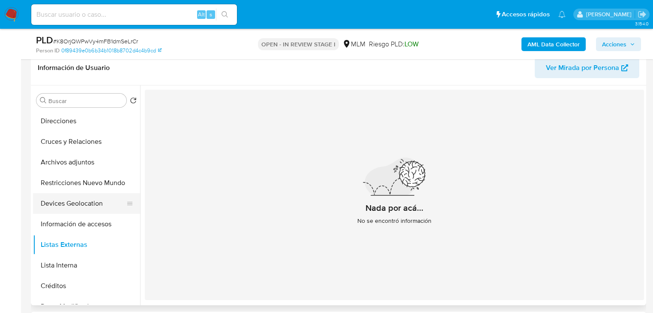
click at [90, 196] on button "Devices Geolocation" at bounding box center [83, 203] width 100 height 21
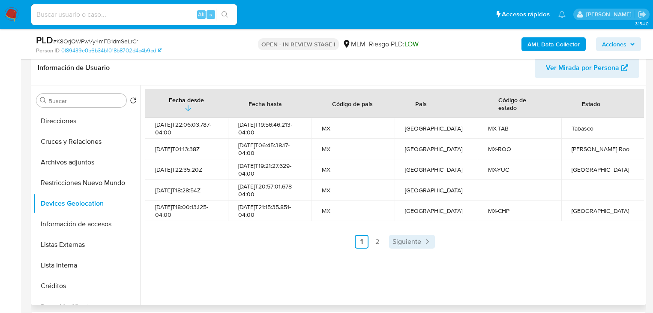
click at [405, 241] on span "Siguiente" at bounding box center [407, 241] width 29 height 7
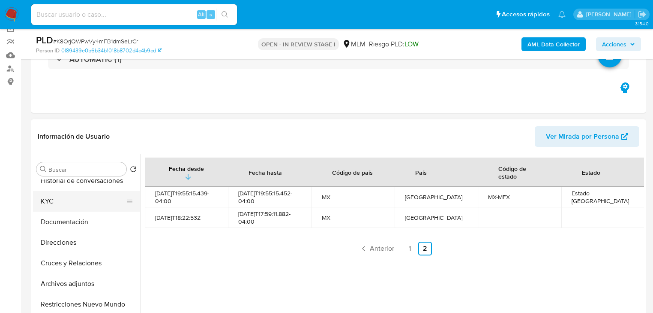
scroll to position [0, 0]
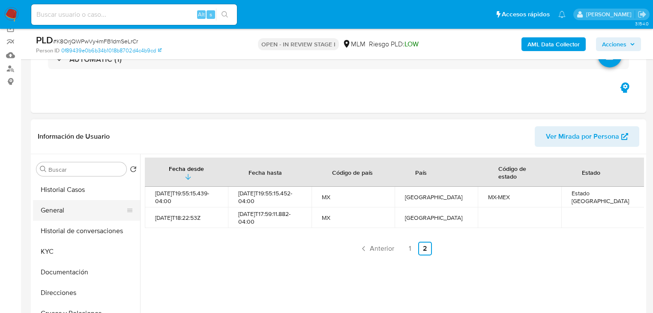
drag, startPoint x: 49, startPoint y: 247, endPoint x: 128, endPoint y: 217, distance: 85.1
click at [52, 247] on button "KYC" at bounding box center [86, 251] width 107 height 21
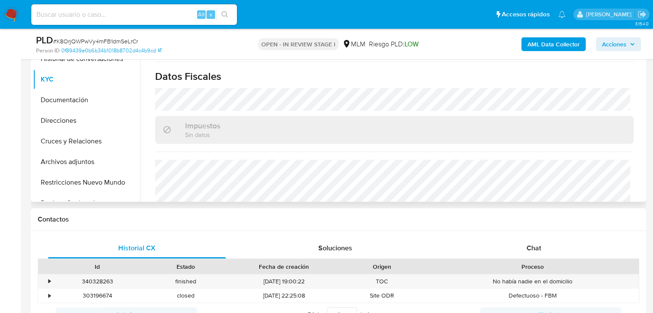
scroll to position [240, 0]
click at [48, 94] on button "Documentación" at bounding box center [83, 100] width 100 height 21
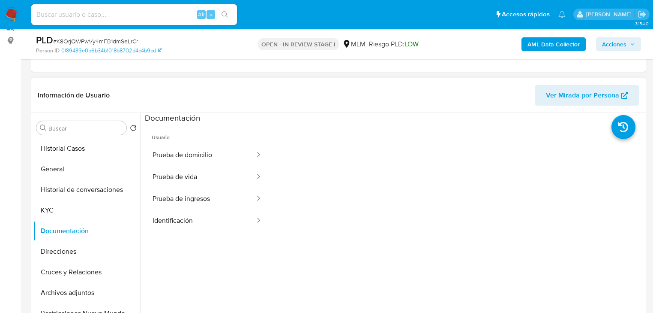
scroll to position [103, 0]
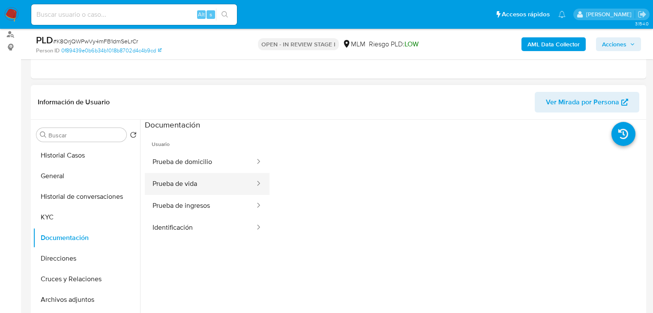
click at [189, 182] on button "Prueba de vida" at bounding box center [200, 184] width 111 height 22
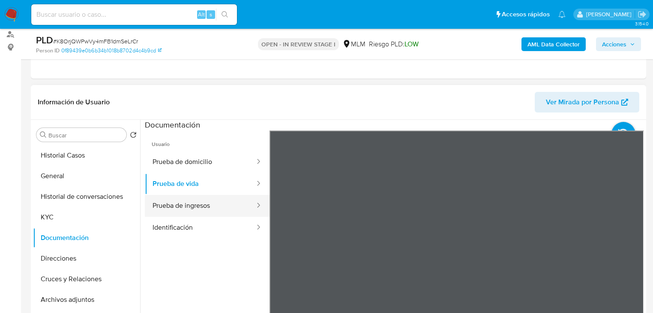
click at [184, 201] on button "Prueba de ingresos" at bounding box center [200, 206] width 111 height 22
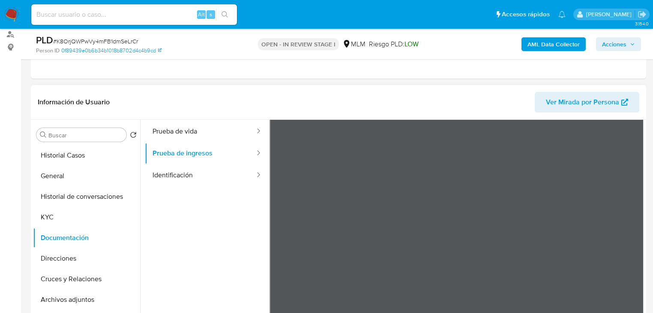
scroll to position [69, 0]
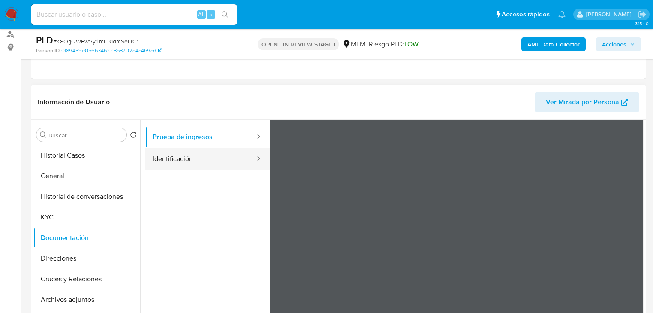
click at [180, 159] on button "Identificación" at bounding box center [200, 159] width 111 height 22
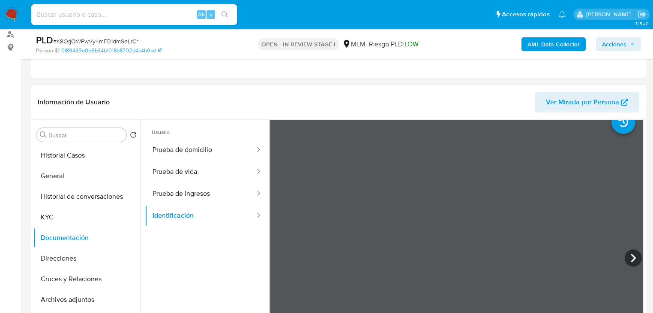
scroll to position [0, 0]
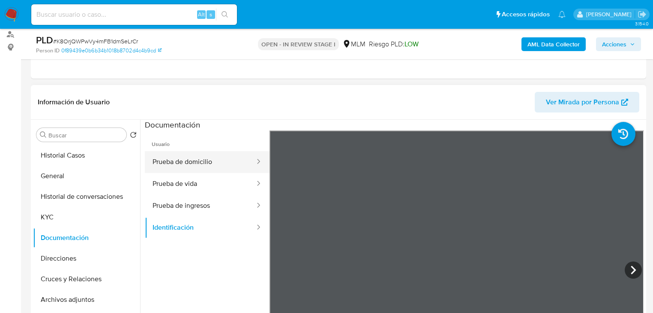
click at [179, 163] on button "Prueba de domicilio" at bounding box center [200, 162] width 111 height 22
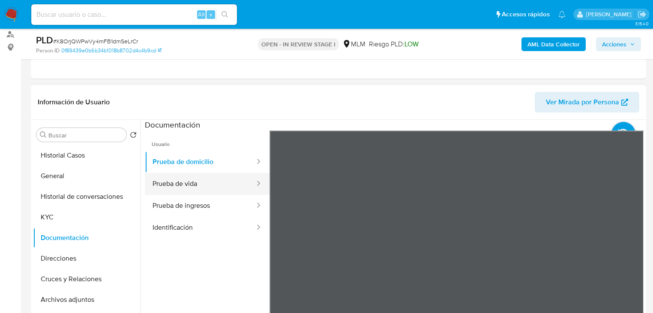
click at [179, 187] on button "Prueba de vida" at bounding box center [200, 184] width 111 height 22
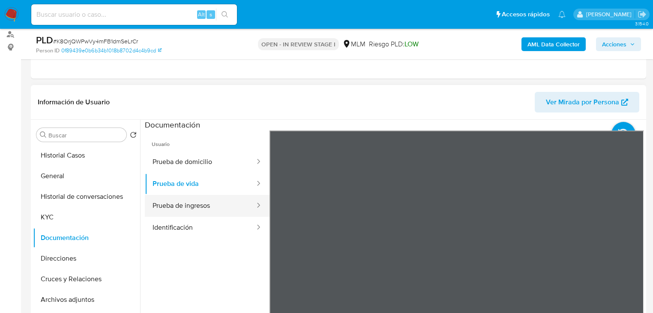
drag, startPoint x: 197, startPoint y: 204, endPoint x: 239, endPoint y: 215, distance: 43.9
click at [197, 204] on button "Prueba de ingresos" at bounding box center [200, 206] width 111 height 22
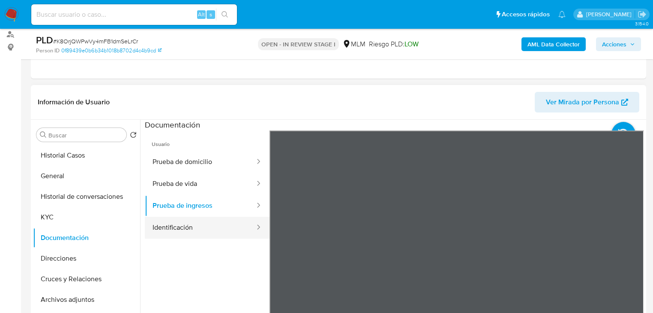
click at [199, 218] on button "Identificación" at bounding box center [200, 228] width 111 height 22
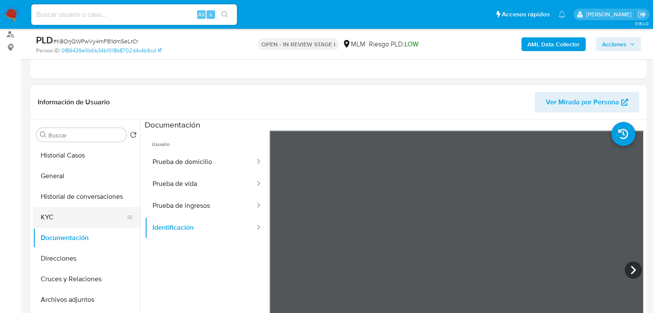
drag, startPoint x: 65, startPoint y: 211, endPoint x: 105, endPoint y: 218, distance: 40.8
click at [65, 212] on button "KYC" at bounding box center [83, 217] width 100 height 21
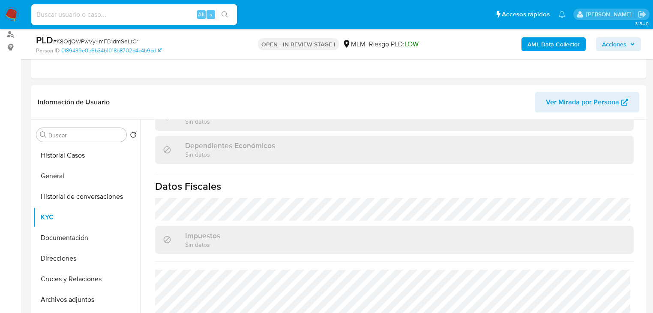
scroll to position [541, 0]
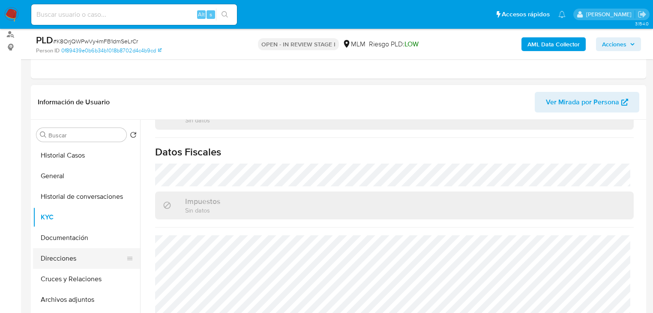
drag, startPoint x: 75, startPoint y: 268, endPoint x: 75, endPoint y: 261, distance: 6.4
click at [75, 264] on button "Direcciones" at bounding box center [83, 258] width 100 height 21
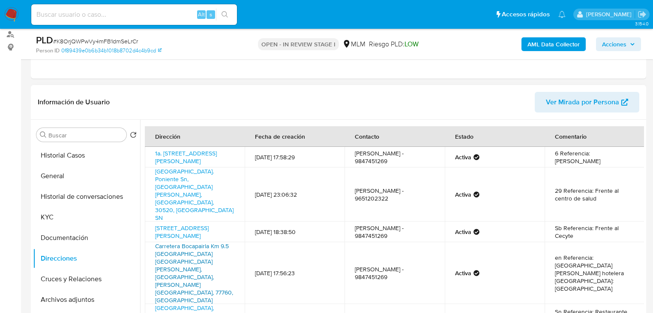
scroll to position [137, 0]
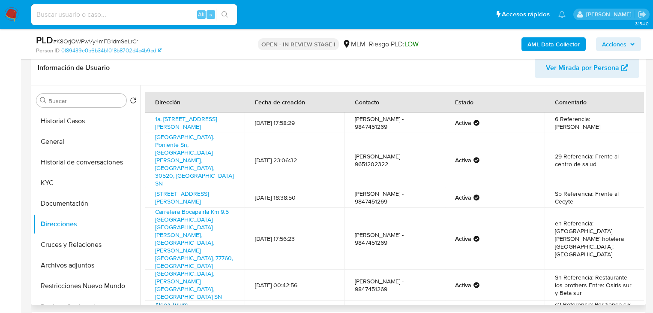
click at [202, 300] on link "Aldea Tulum Calle Aguamarina 07 102, Tulum, Quintana Roo, 77760, Mexico 102" at bounding box center [182, 312] width 54 height 24
click at [189, 300] on link "Aldea Tulum Calle Aguamarina 07 102, Tulum, Quintana Roo, 77760, Mexico 102" at bounding box center [182, 312] width 54 height 24
click at [75, 189] on button "KYC" at bounding box center [83, 182] width 100 height 21
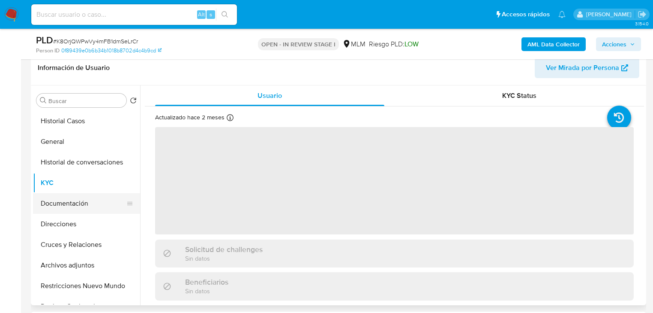
drag, startPoint x: 64, startPoint y: 205, endPoint x: 105, endPoint y: 199, distance: 41.2
click at [64, 206] on button "Documentación" at bounding box center [83, 203] width 100 height 21
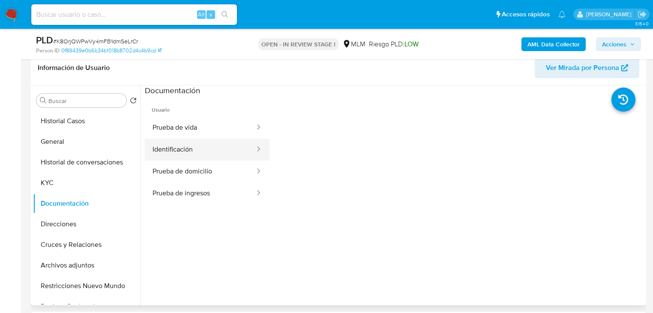
click at [177, 149] on button "Identificación" at bounding box center [200, 149] width 111 height 22
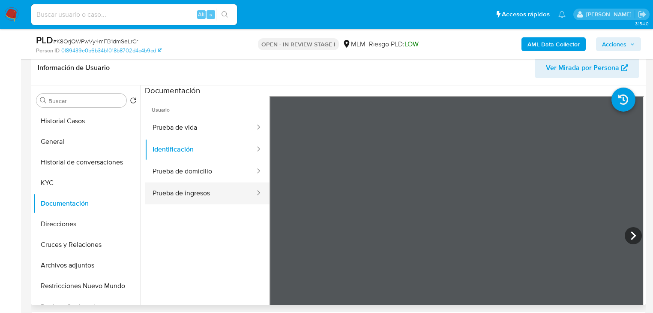
click at [189, 194] on button "Prueba de ingresos" at bounding box center [200, 193] width 111 height 22
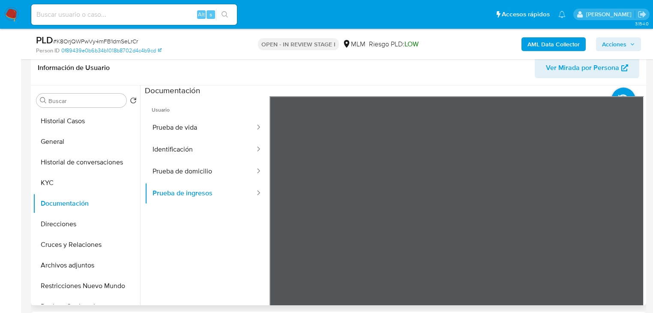
scroll to position [147, 0]
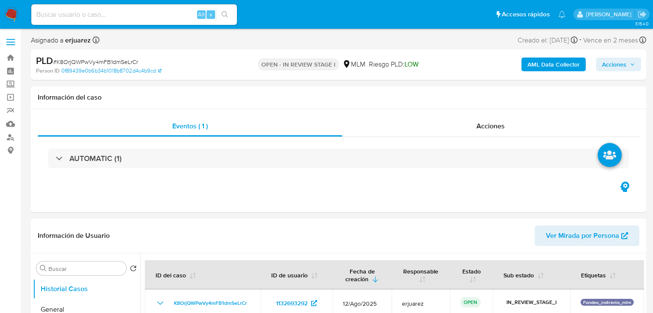
select select "10"
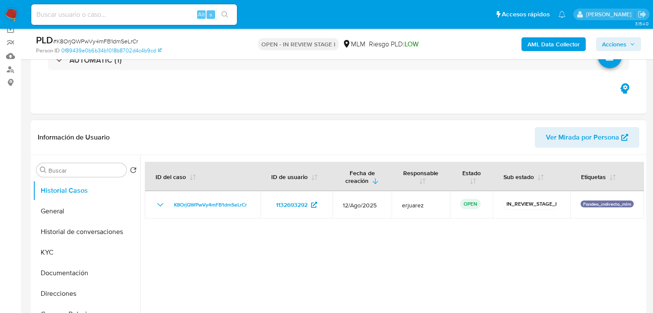
scroll to position [69, 0]
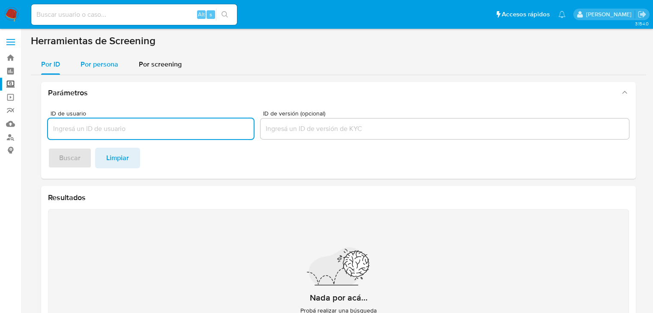
click at [84, 60] on span "Por persona" at bounding box center [100, 64] width 38 height 10
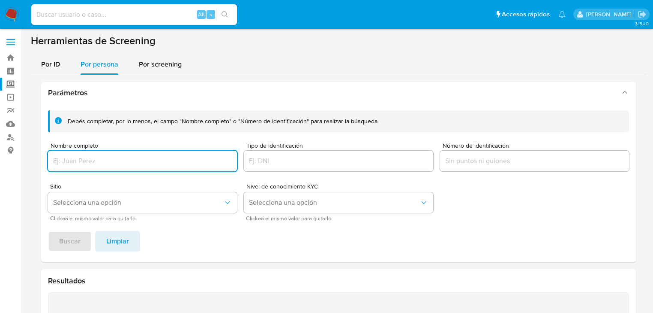
click at [69, 166] on div at bounding box center [142, 160] width 189 height 21
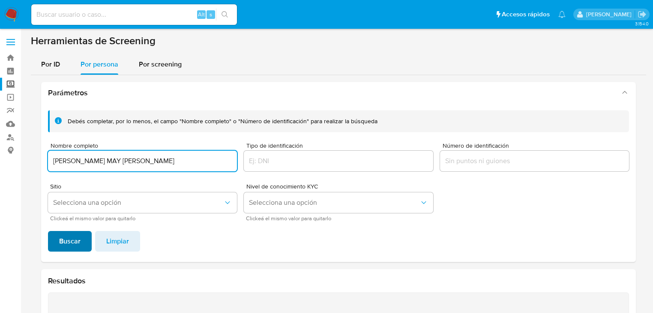
type input "EMMANUEL ALEJANDRO MAY SANCHEZ"
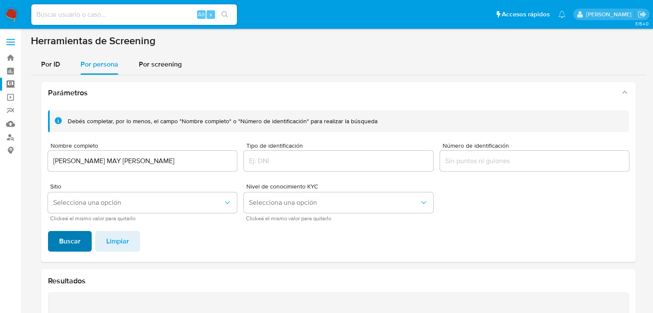
click at [73, 245] on span "Buscar" at bounding box center [69, 241] width 21 height 19
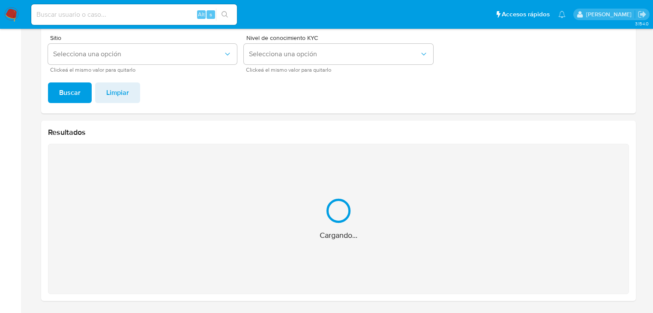
scroll to position [12, 0]
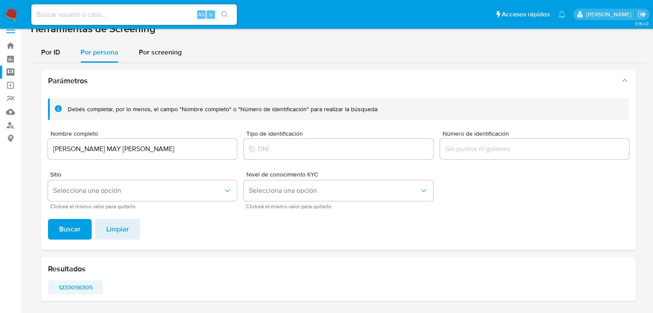
click at [79, 288] on span "1233056305" at bounding box center [75, 287] width 43 height 12
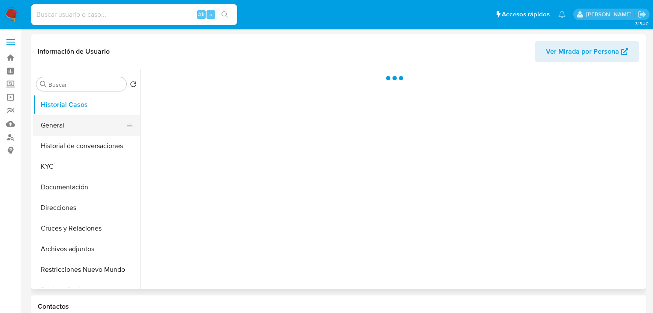
click at [58, 128] on button "General" at bounding box center [83, 125] width 100 height 21
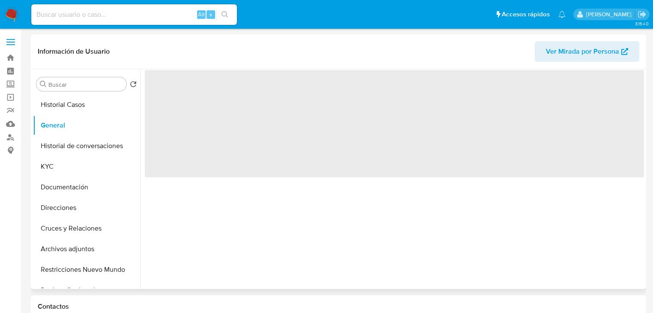
select select "10"
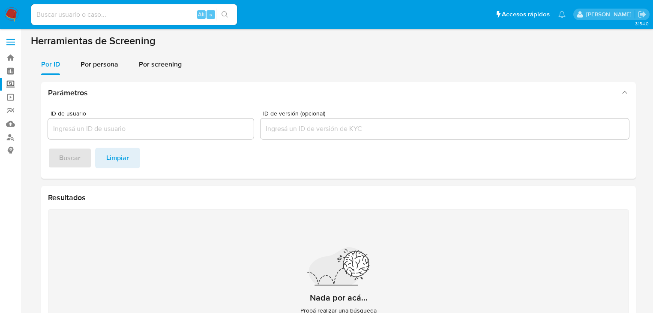
click at [9, 14] on img at bounding box center [11, 14] width 15 height 15
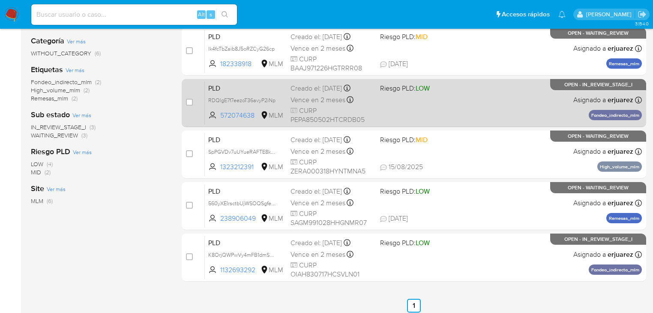
scroll to position [171, 0]
